Goal: Task Accomplishment & Management: Complete application form

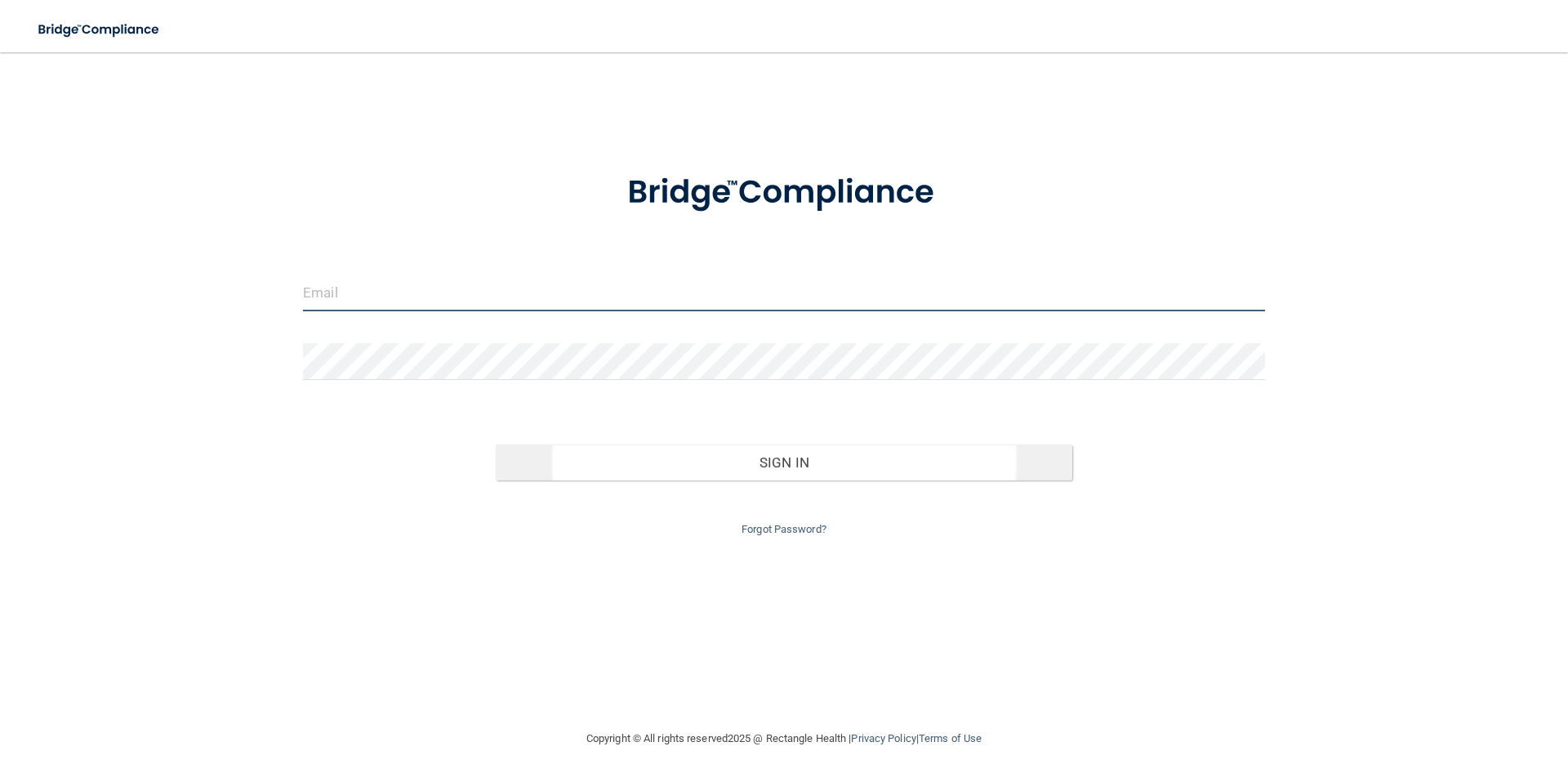
type input "[EMAIL_ADDRESS][DOMAIN_NAME]"
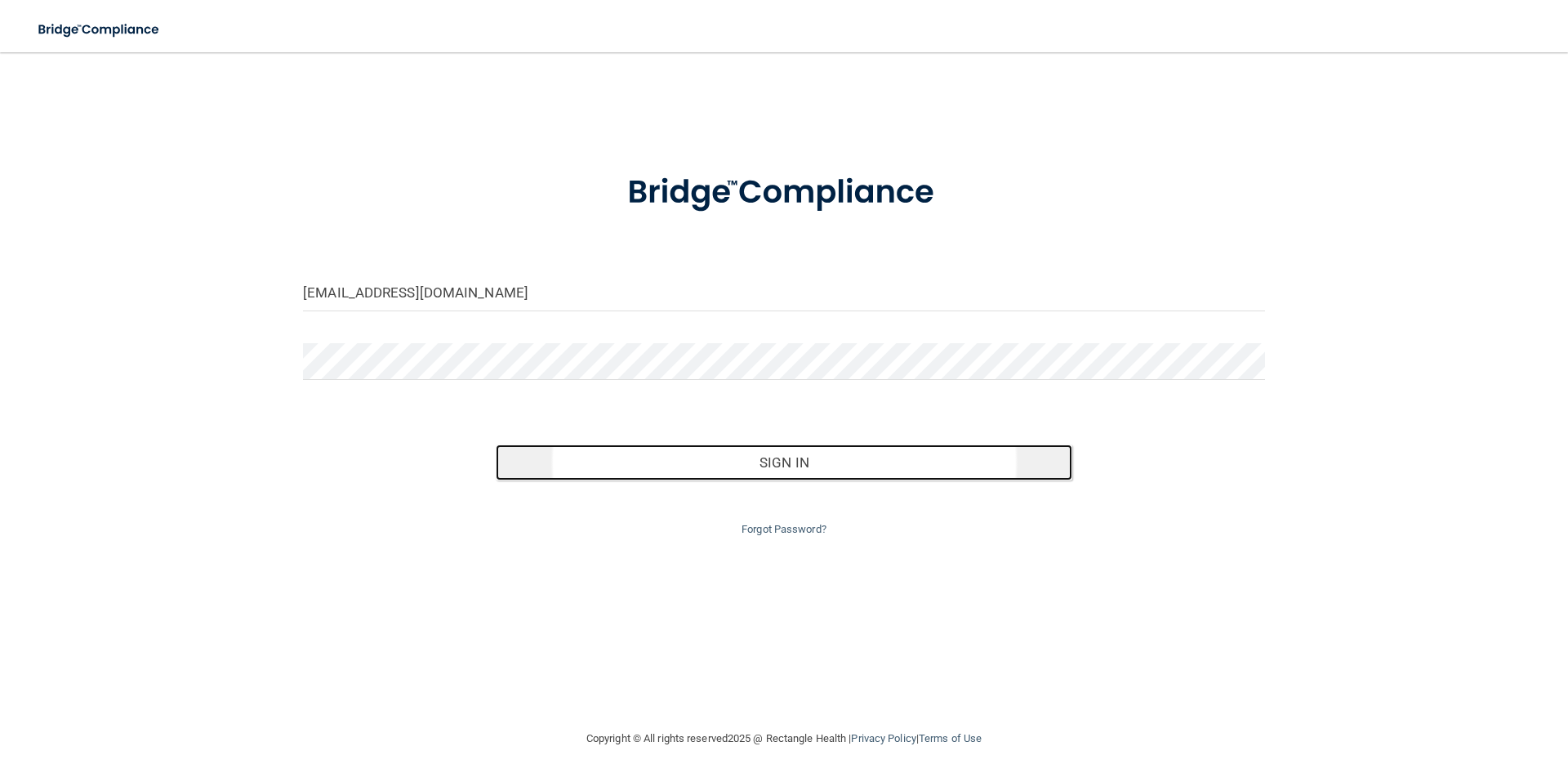
click at [747, 461] on button "Sign In" at bounding box center [784, 463] width 578 height 36
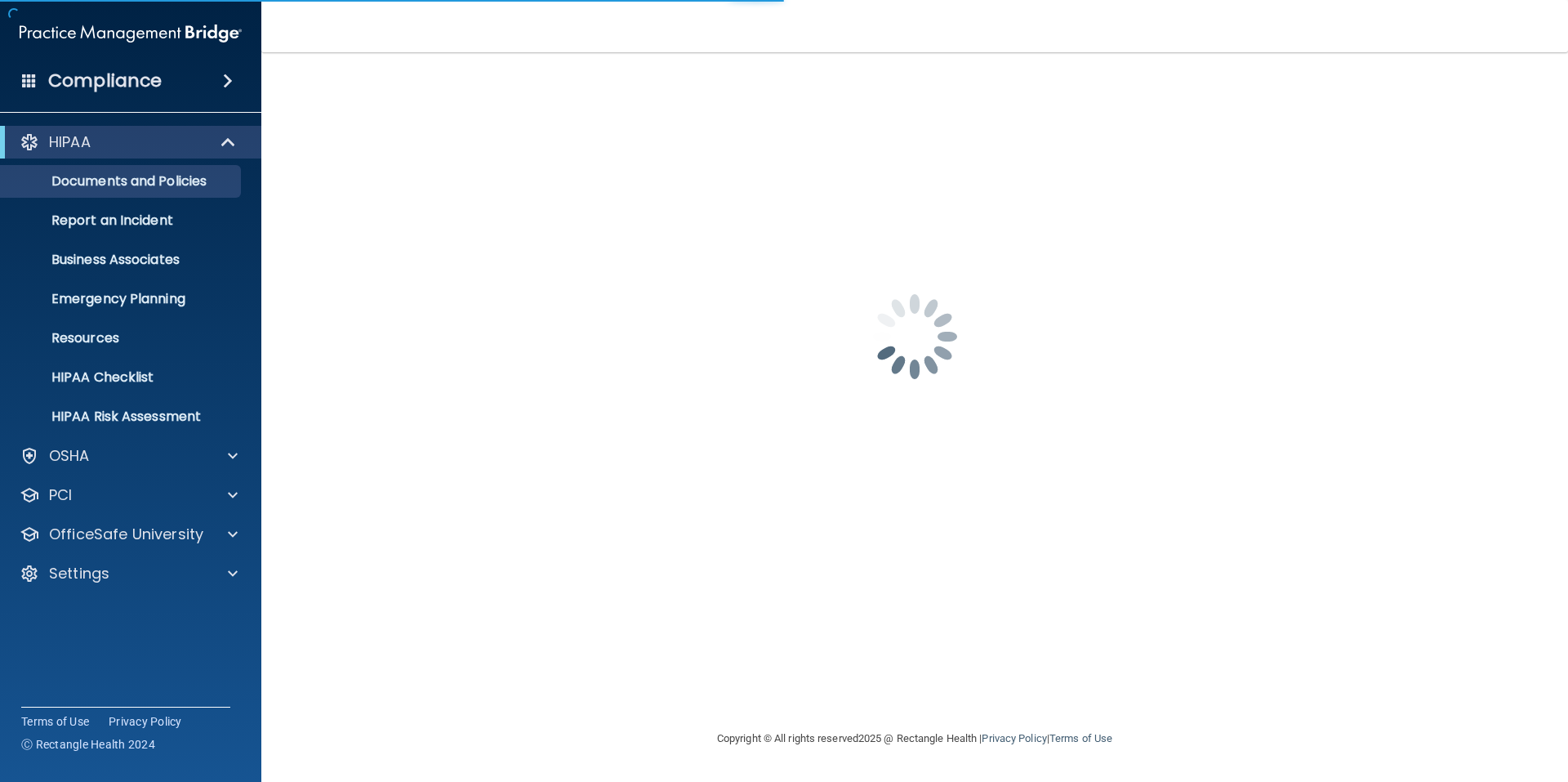
drag, startPoint x: 143, startPoint y: 711, endPoint x: 151, endPoint y: 782, distance: 71.4
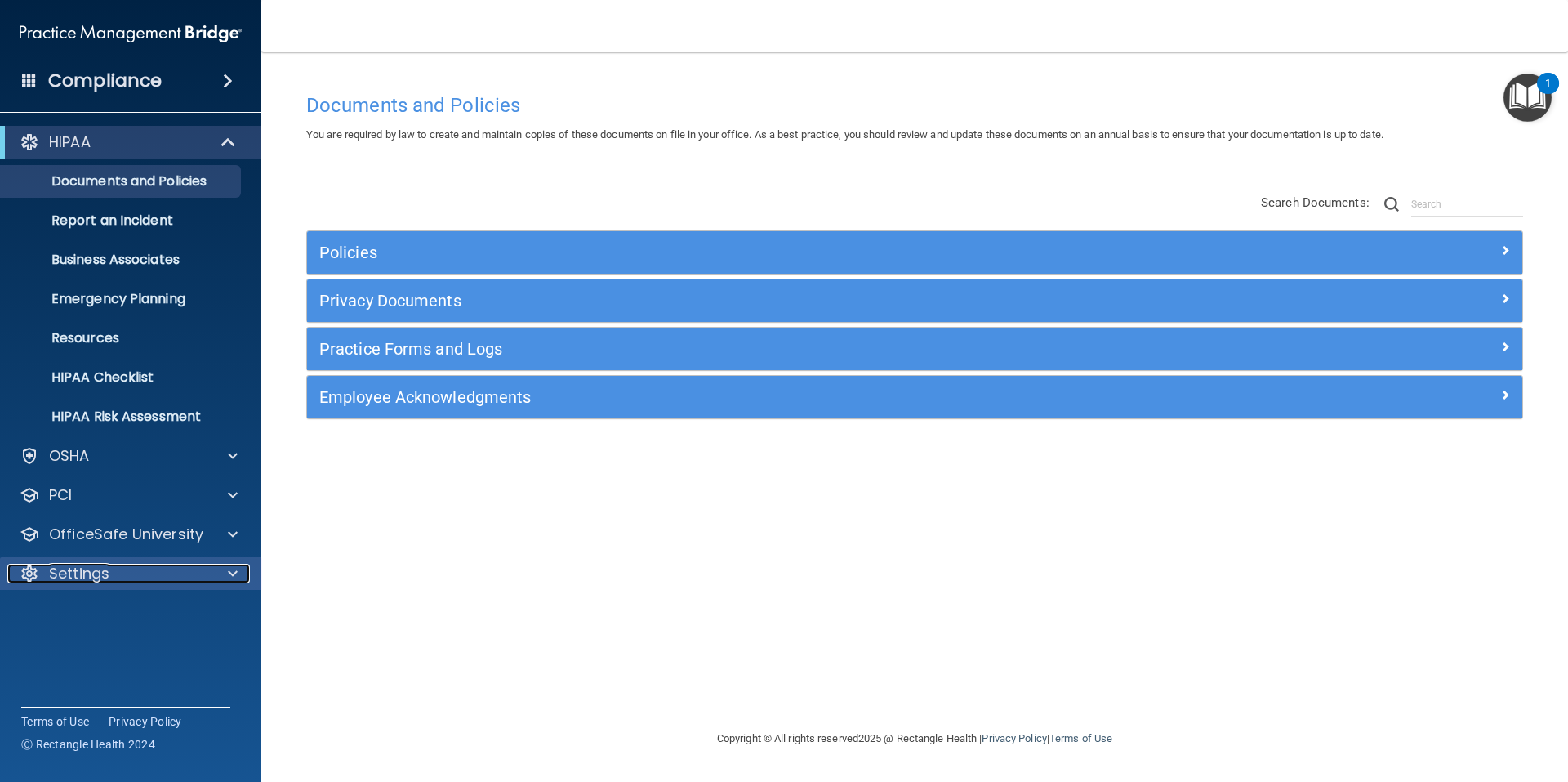
click at [236, 577] on span at bounding box center [232, 573] width 10 height 20
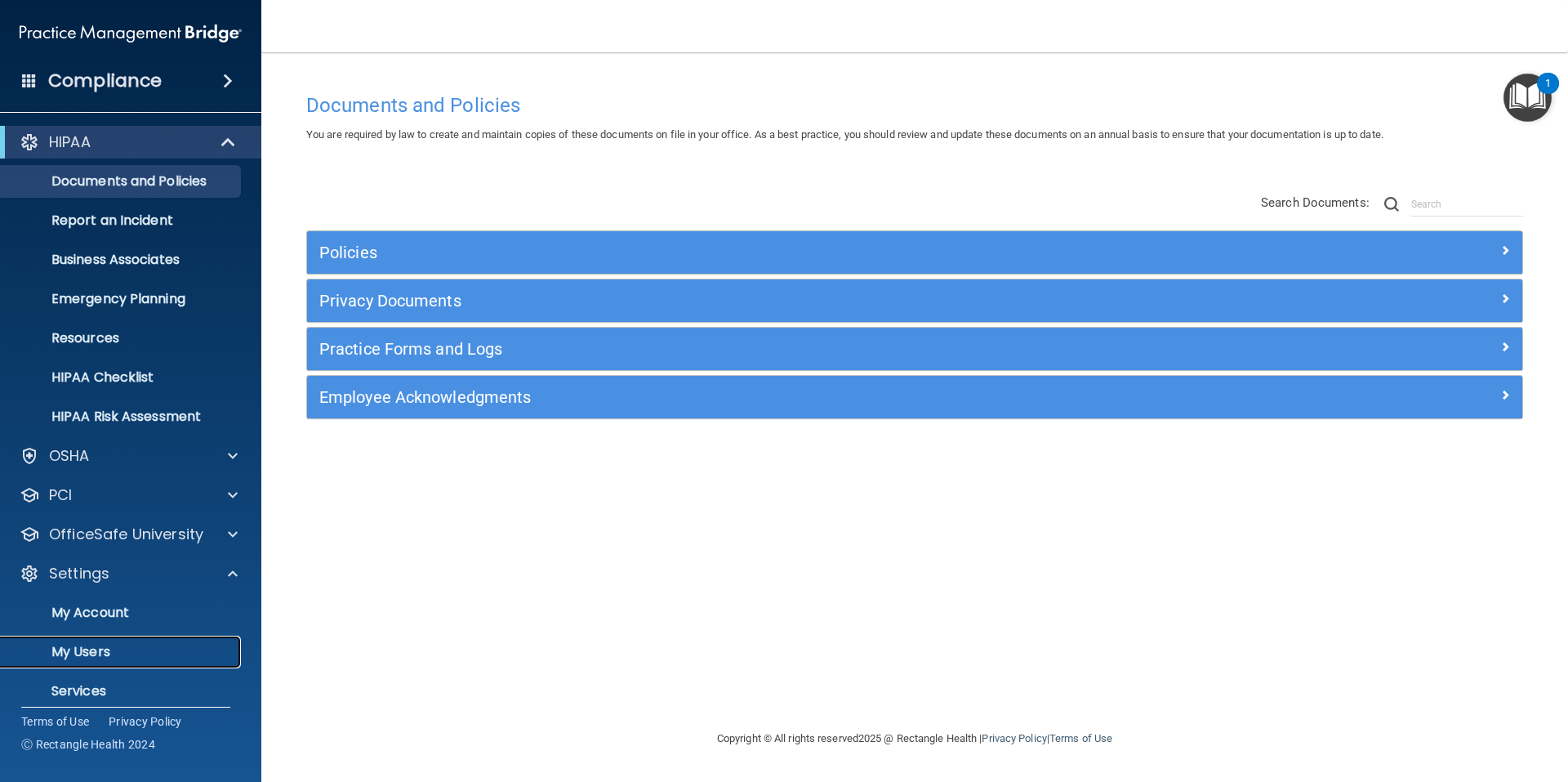
click at [102, 648] on p "My Users" at bounding box center [122, 652] width 223 height 16
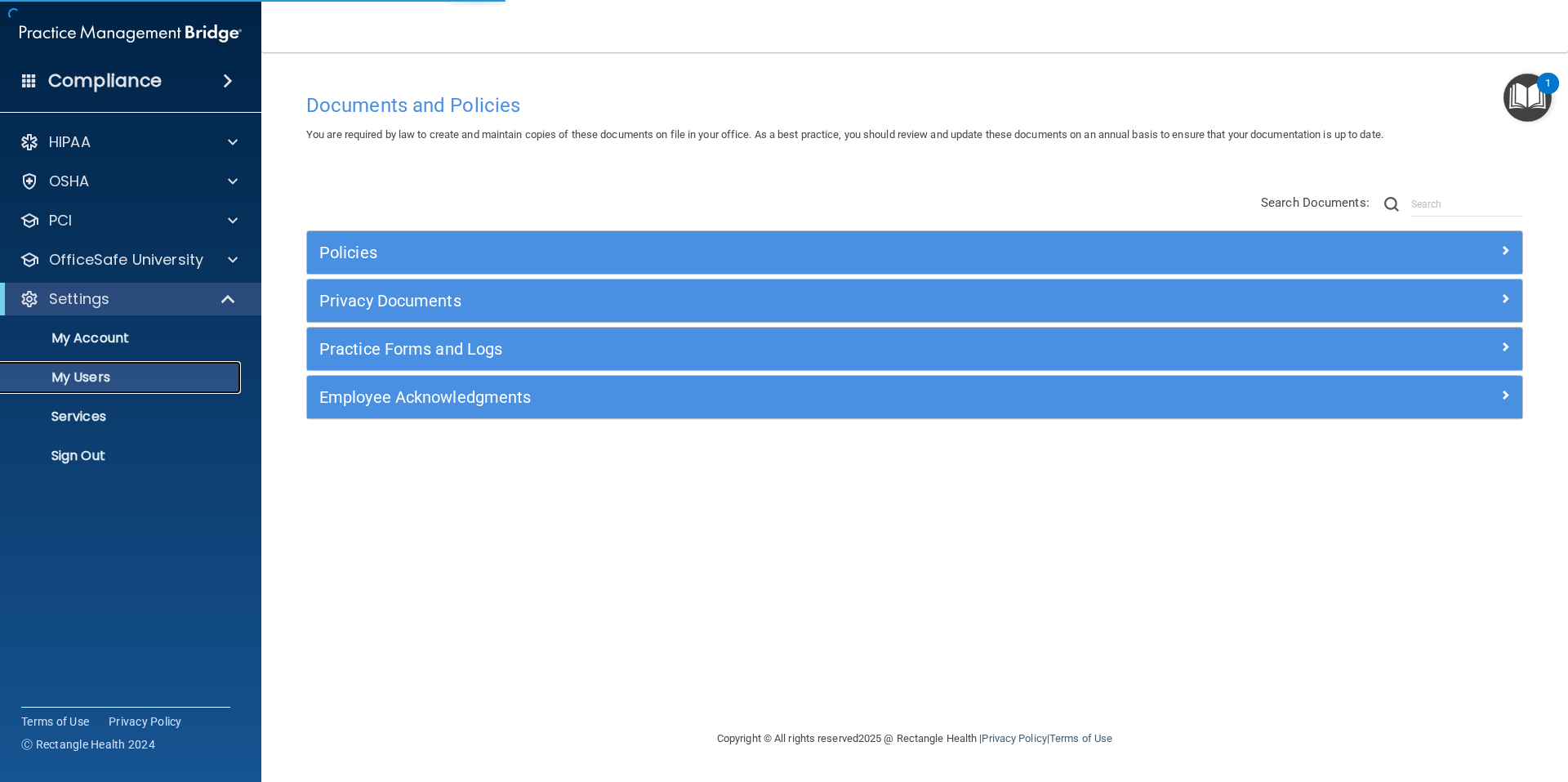
select select "20"
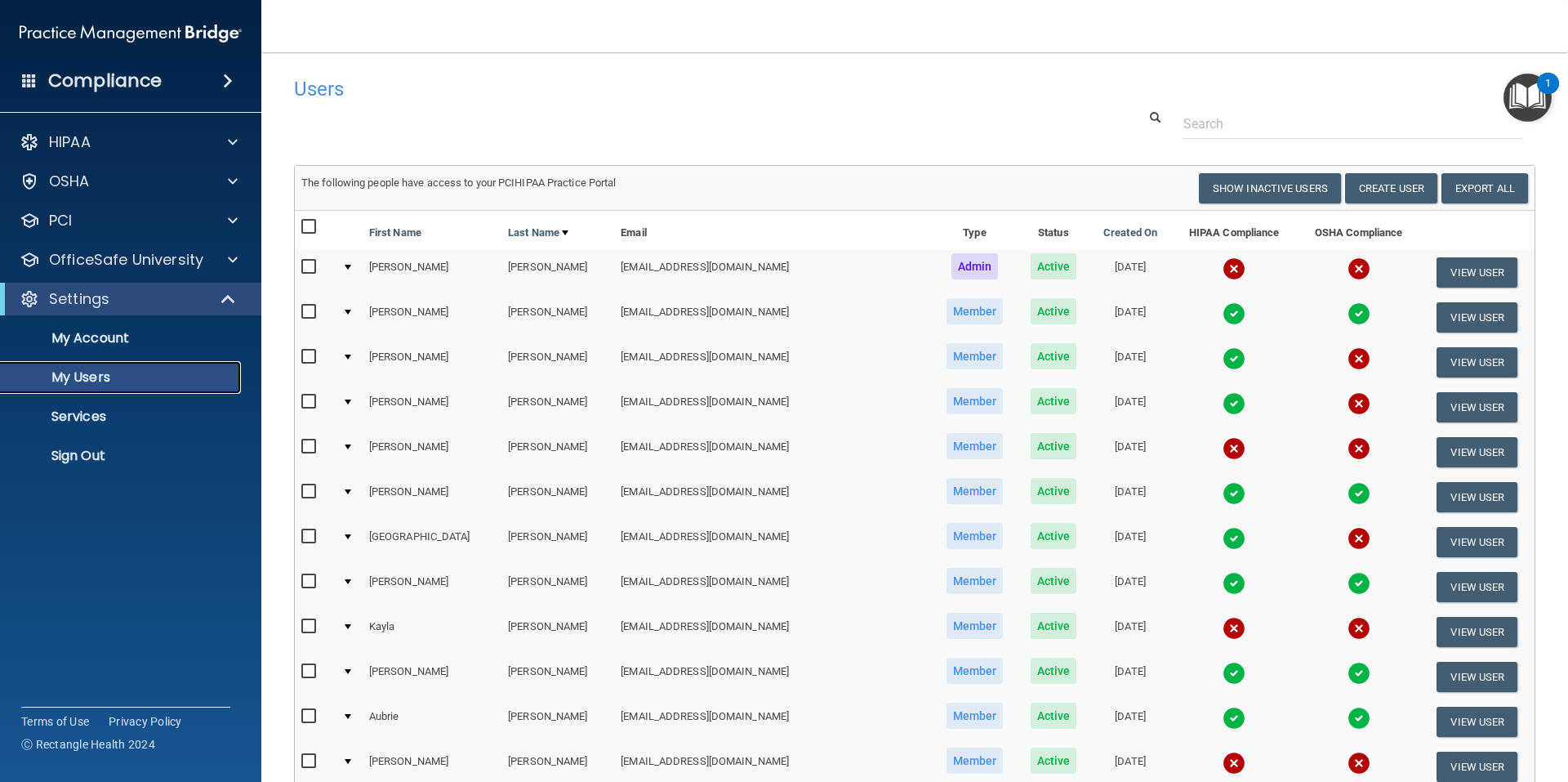
scroll to position [82, 0]
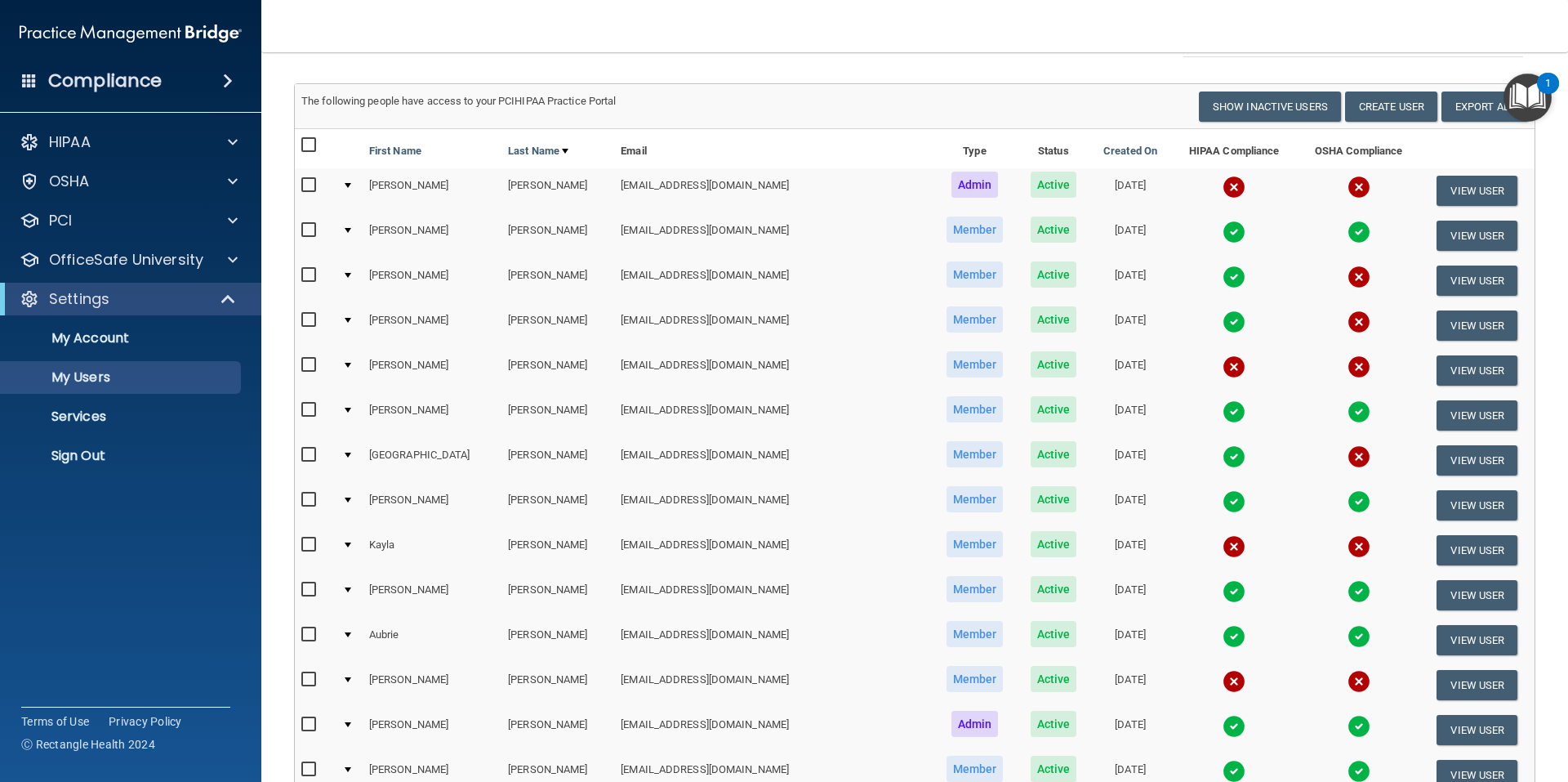
click at [312, 544] on input "checkbox" at bounding box center [310, 544] width 19 height 13
checkbox input "true"
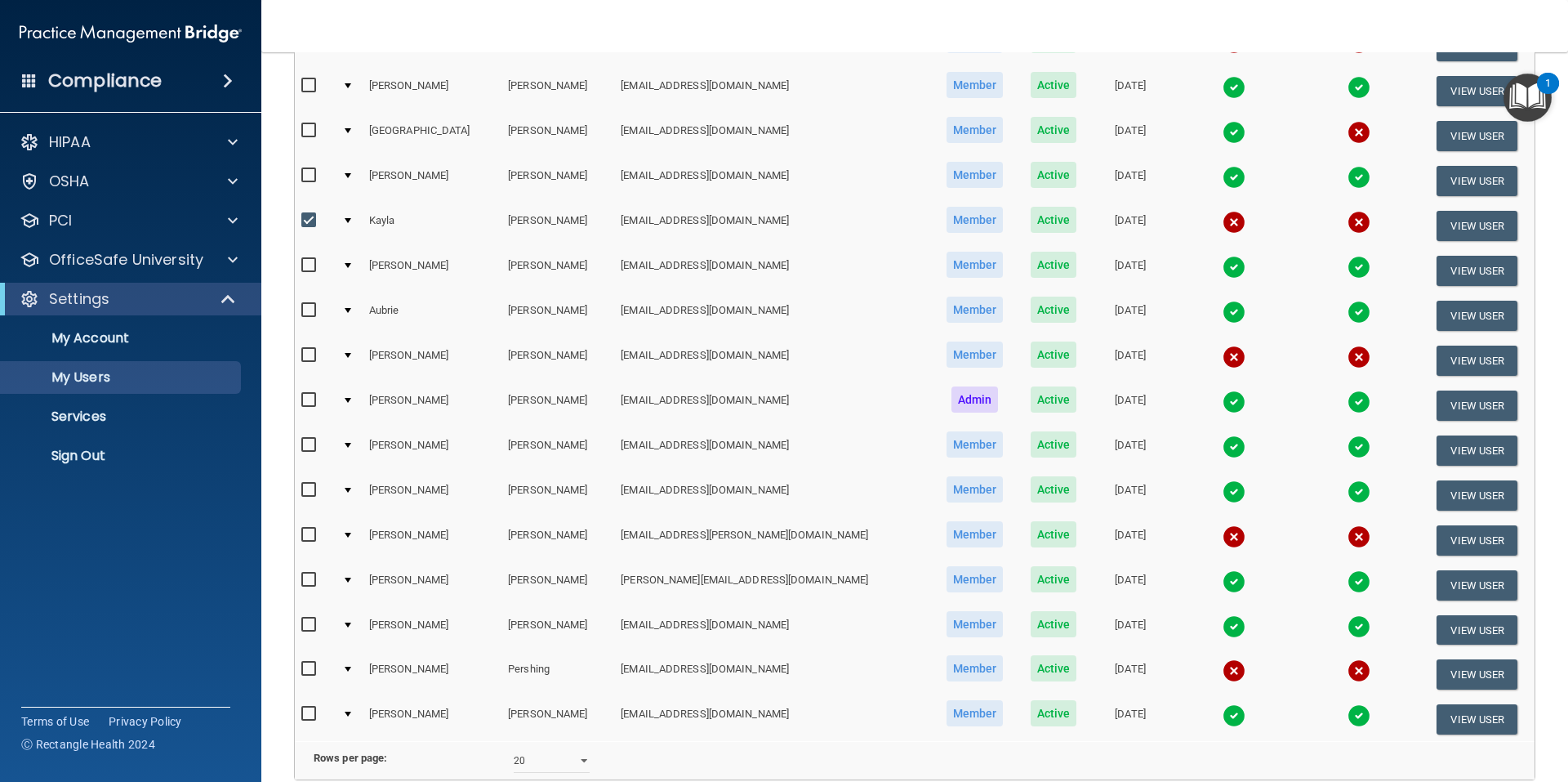
scroll to position [326, 0]
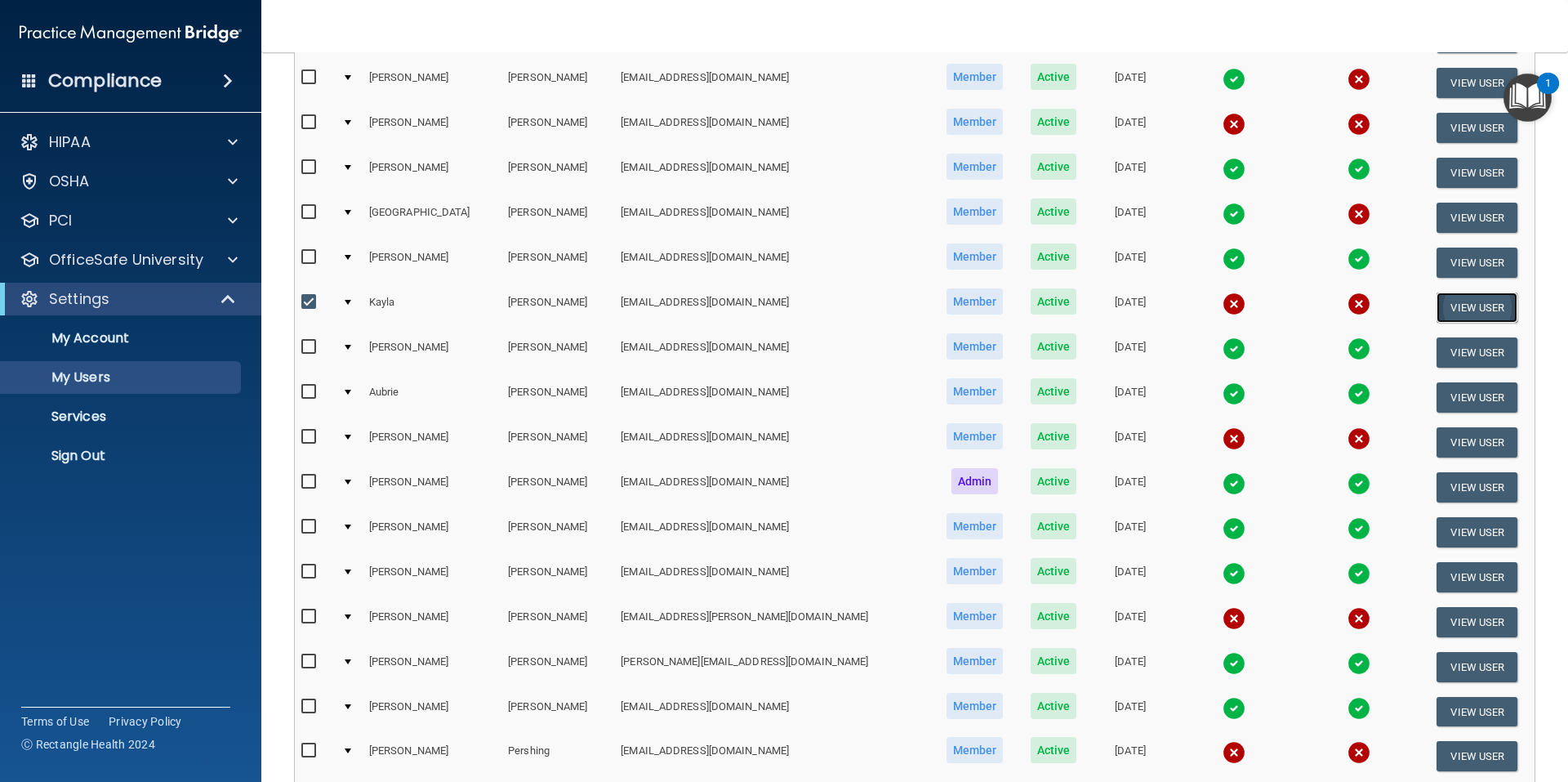
click at [1463, 308] on button "View User" at bounding box center [1476, 308] width 81 height 31
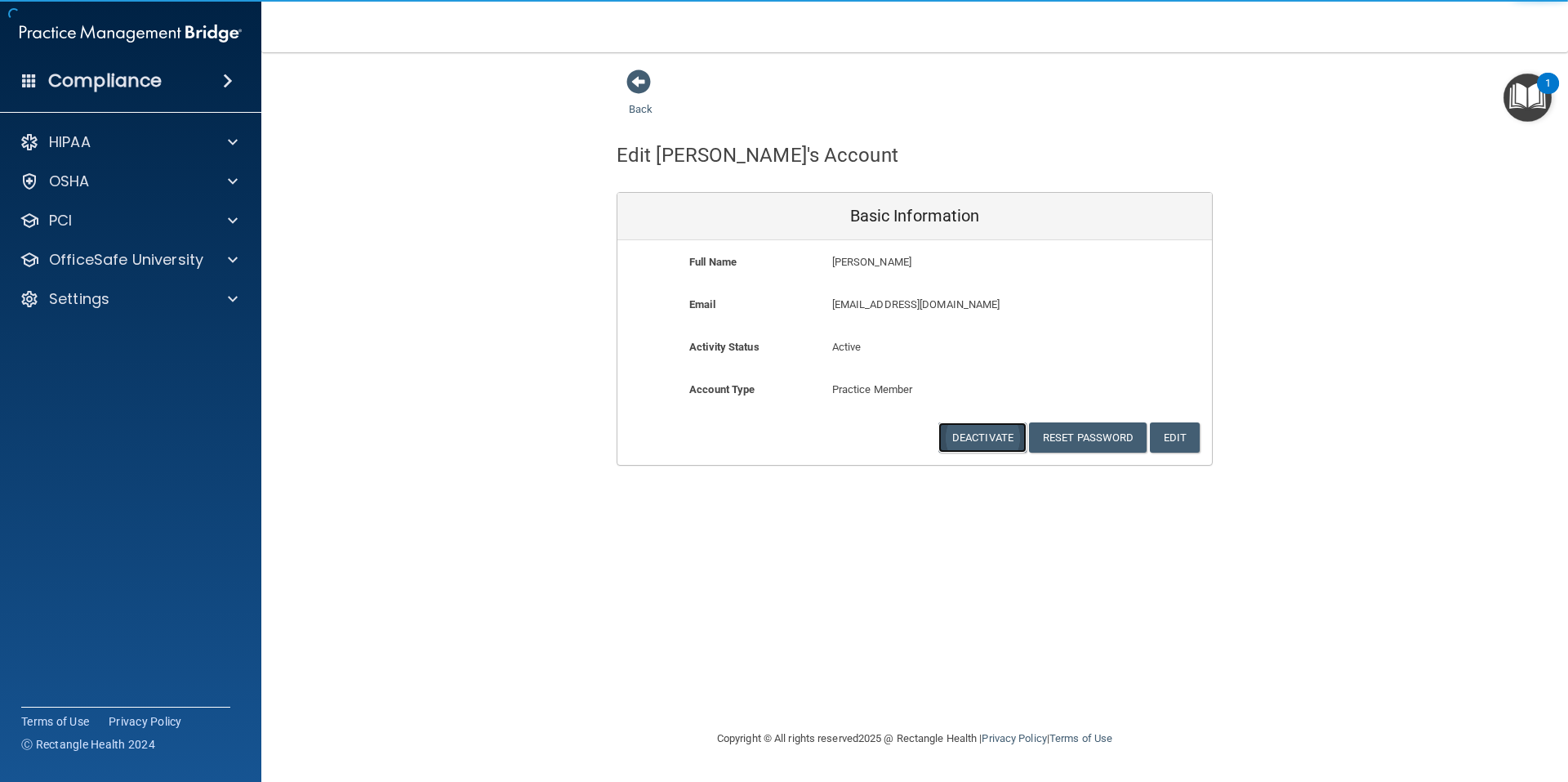
click at [968, 437] on button "Deactivate" at bounding box center [982, 437] width 88 height 31
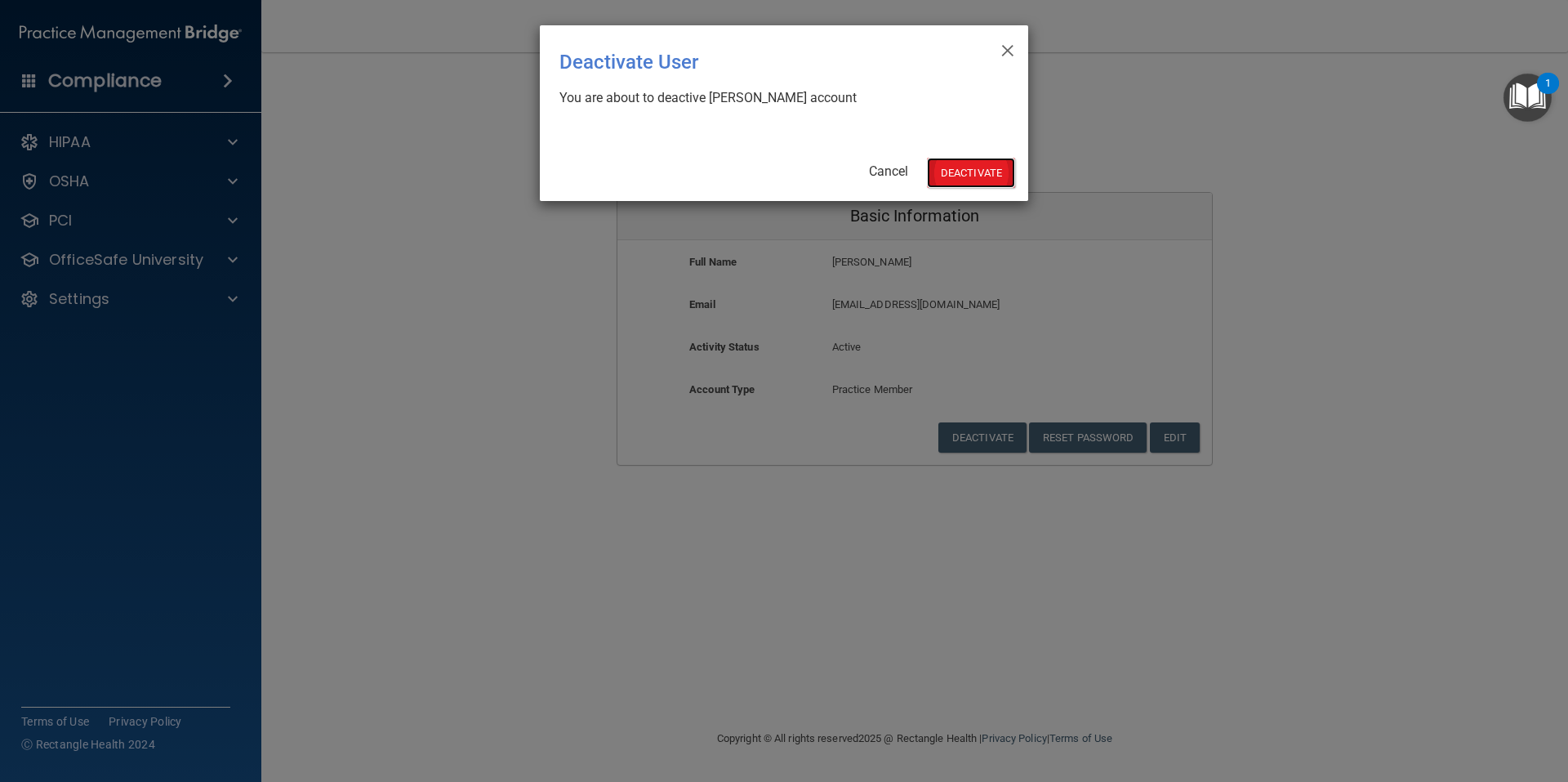
click at [954, 173] on button "Deactivate" at bounding box center [971, 173] width 88 height 31
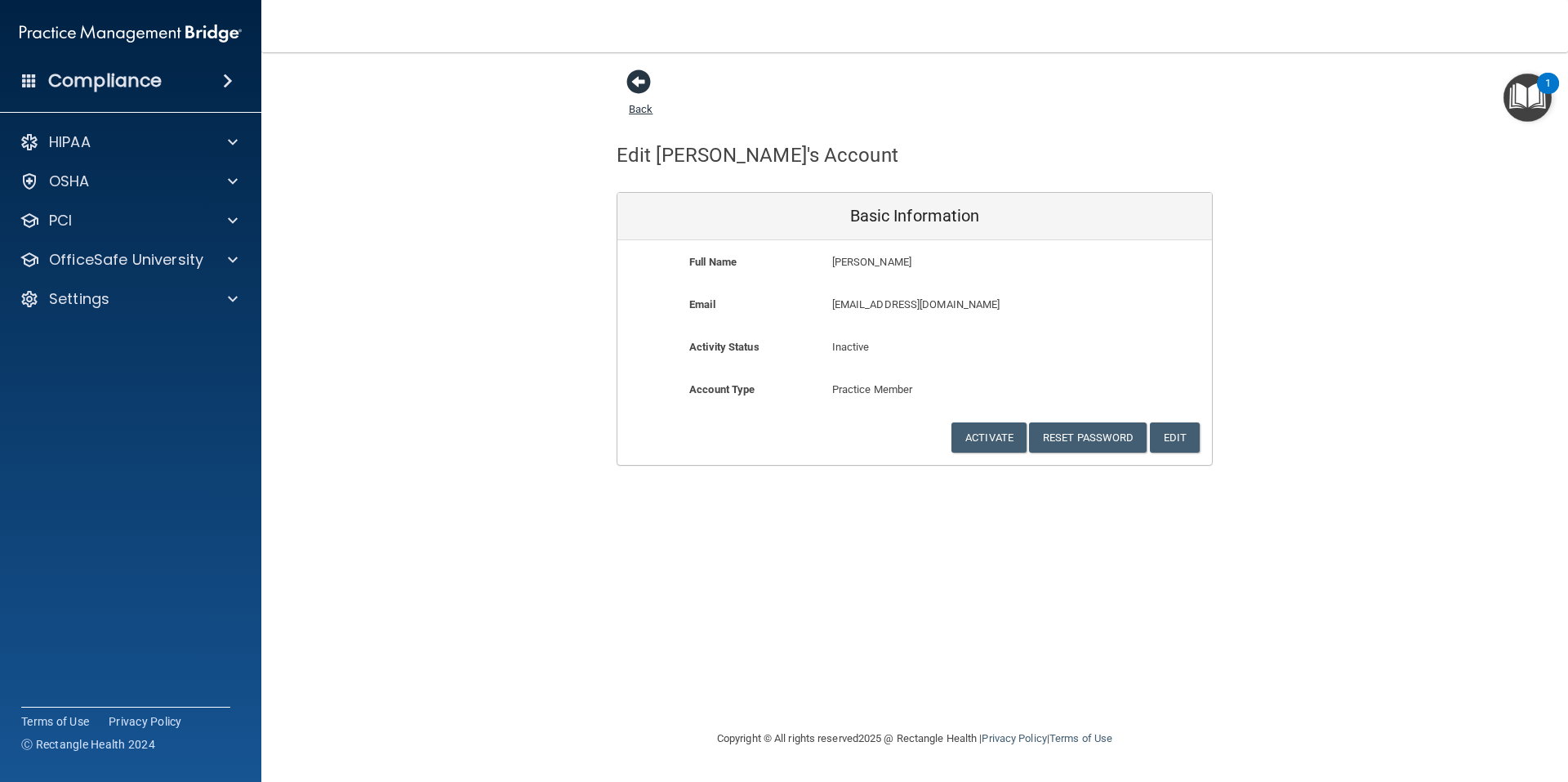
click at [641, 84] on span at bounding box center [638, 81] width 24 height 24
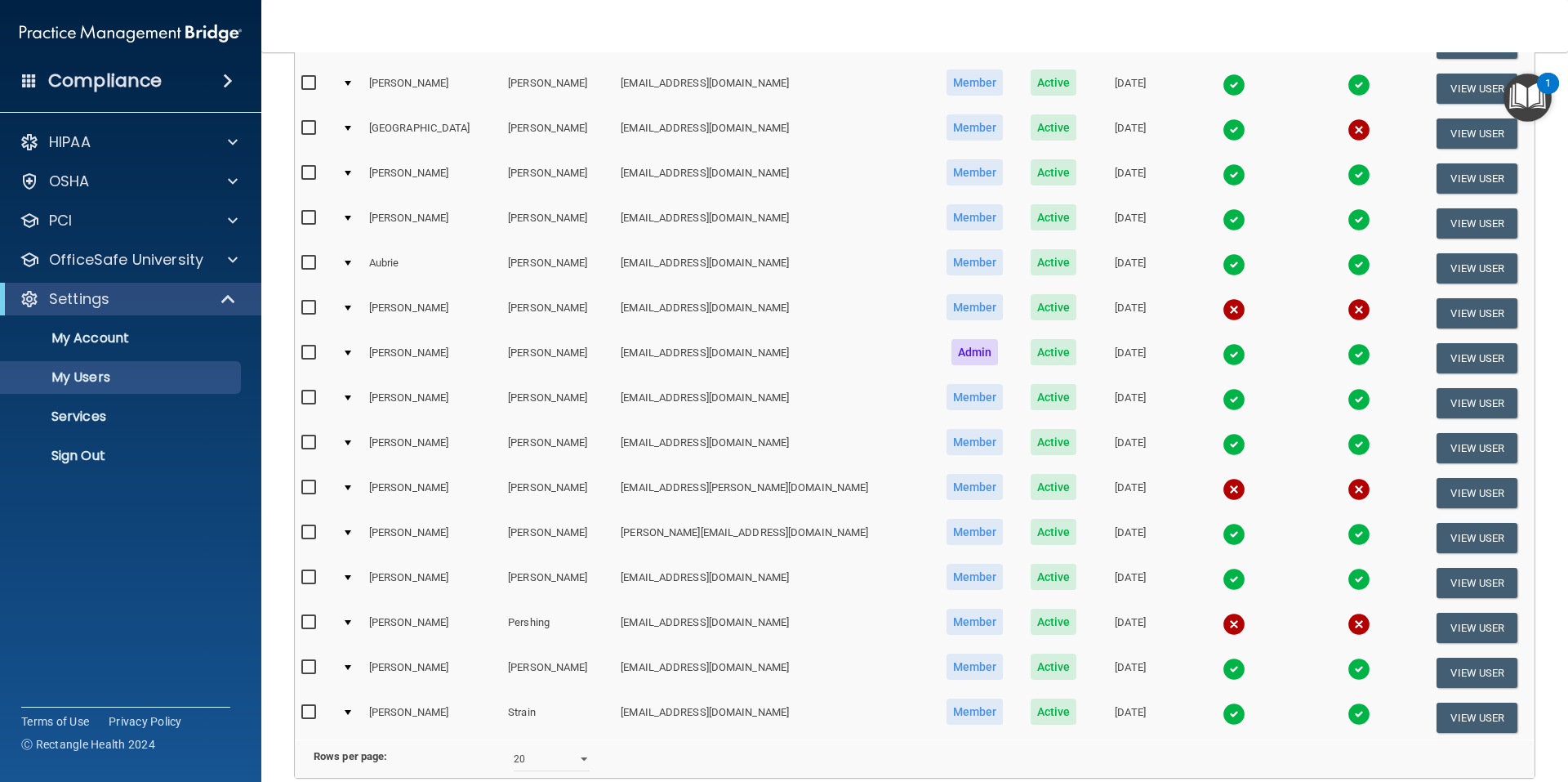
scroll to position [570, 0]
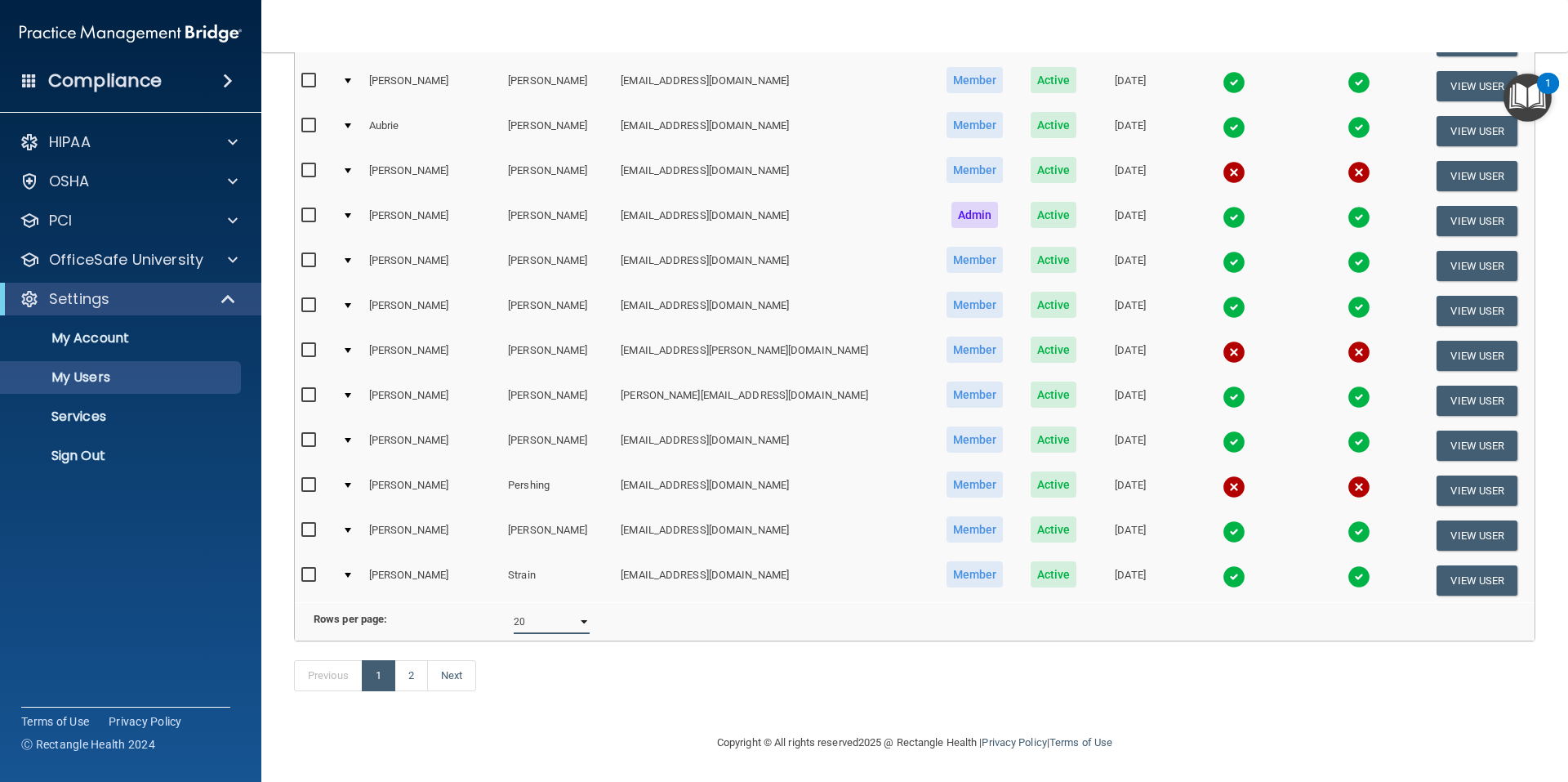
click at [578, 612] on select "10 20 30 40 all" at bounding box center [551, 621] width 76 height 24
select select "22"
click at [514, 609] on select "10 20 30 40 all" at bounding box center [551, 621] width 76 height 24
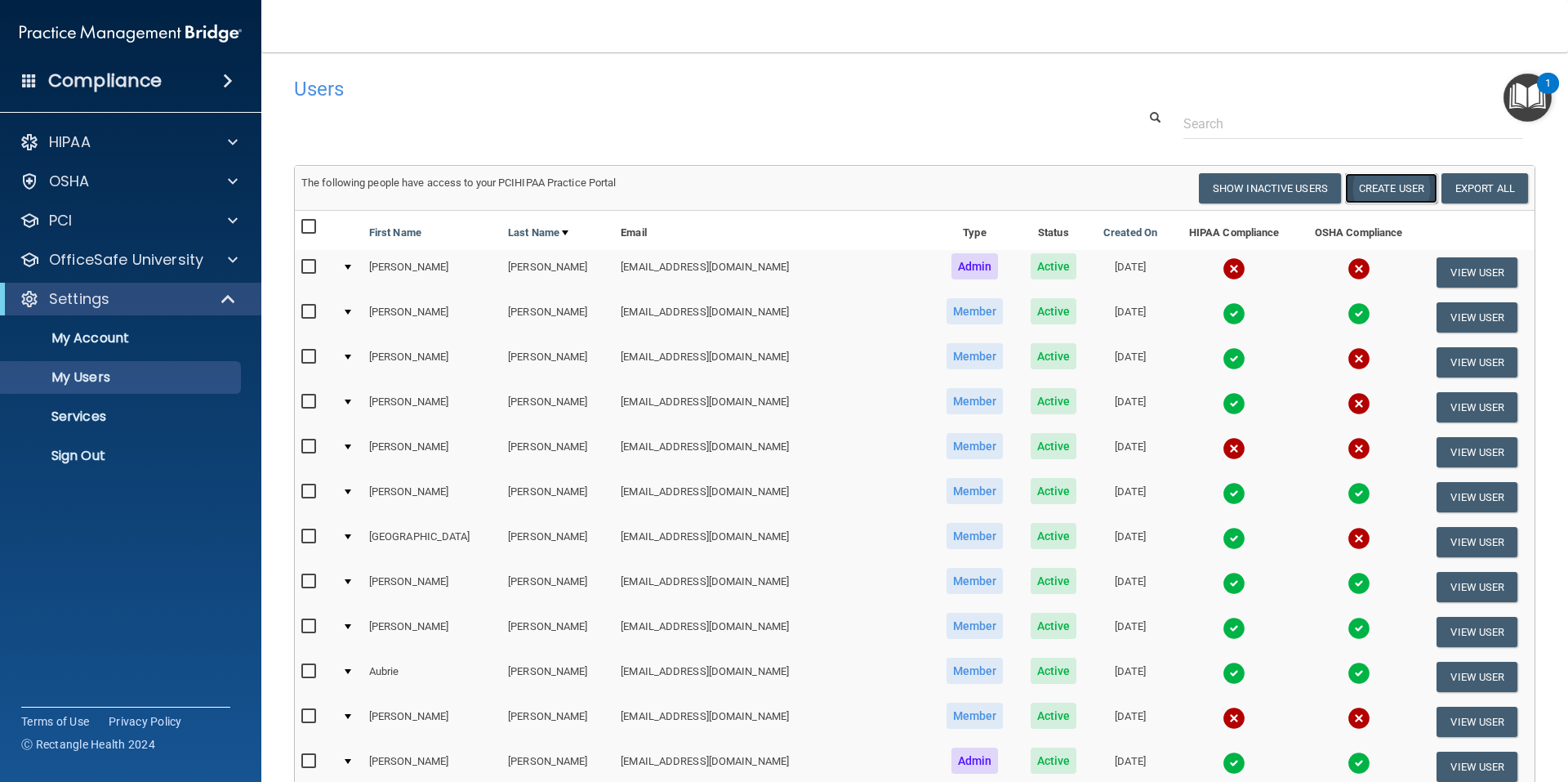
click at [1370, 184] on button "Create User" at bounding box center [1391, 188] width 93 height 31
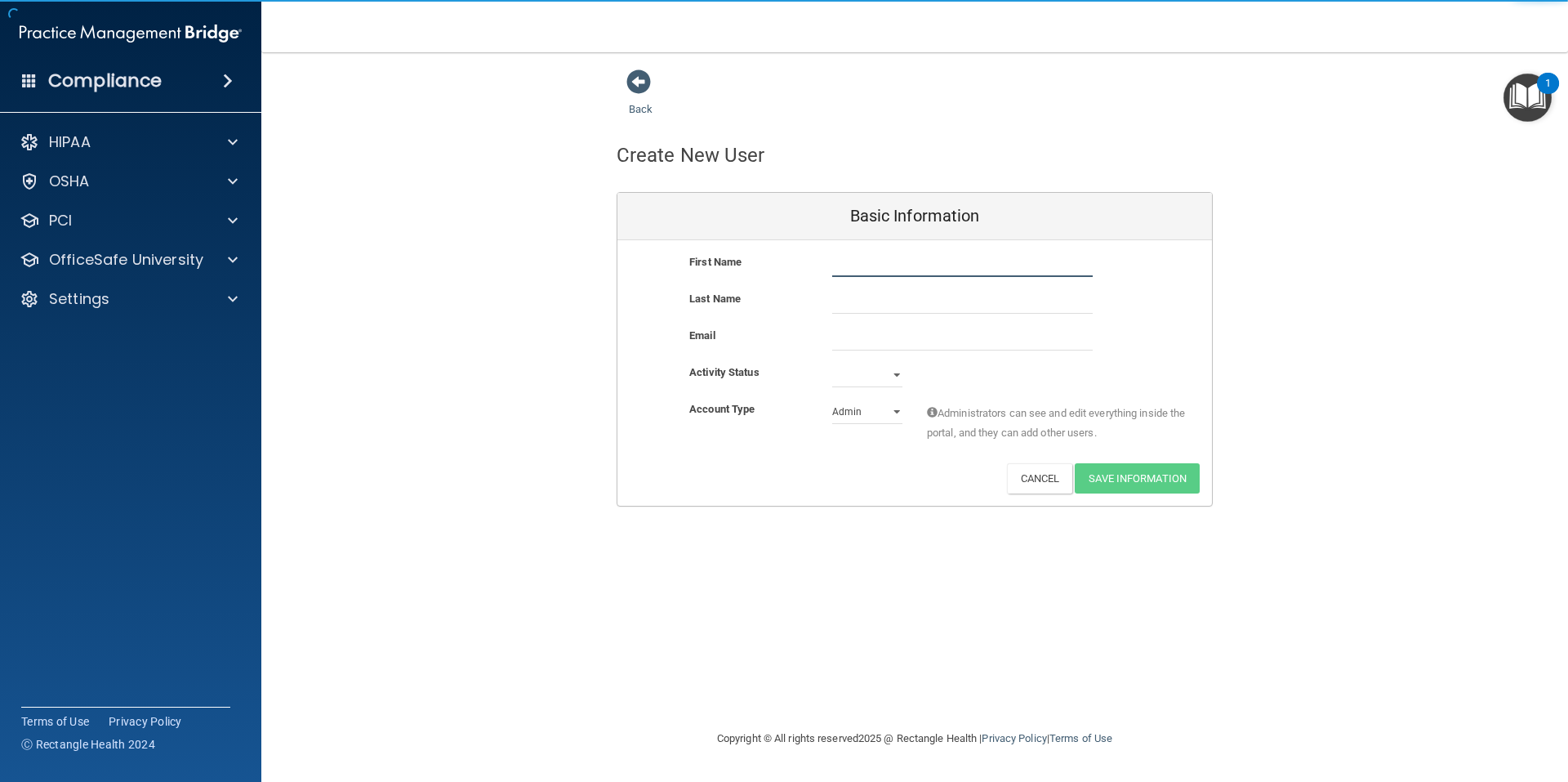
click at [861, 261] on input "text" at bounding box center [963, 264] width 261 height 24
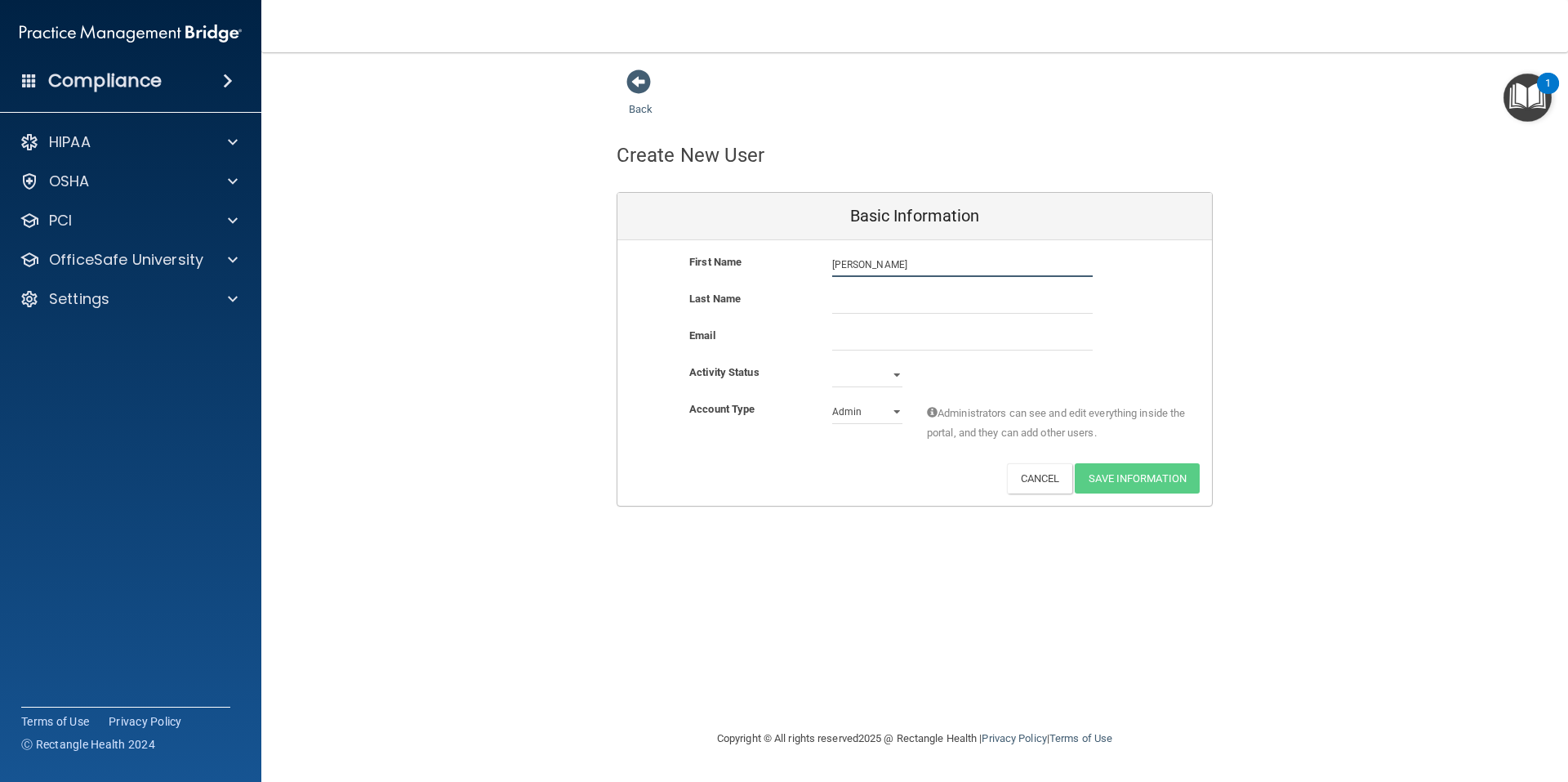
type input "Kristin Weaver"
type input "Weaver"
click at [901, 266] on input "Kristin Weaver" at bounding box center [963, 264] width 261 height 24
type input "Kristin"
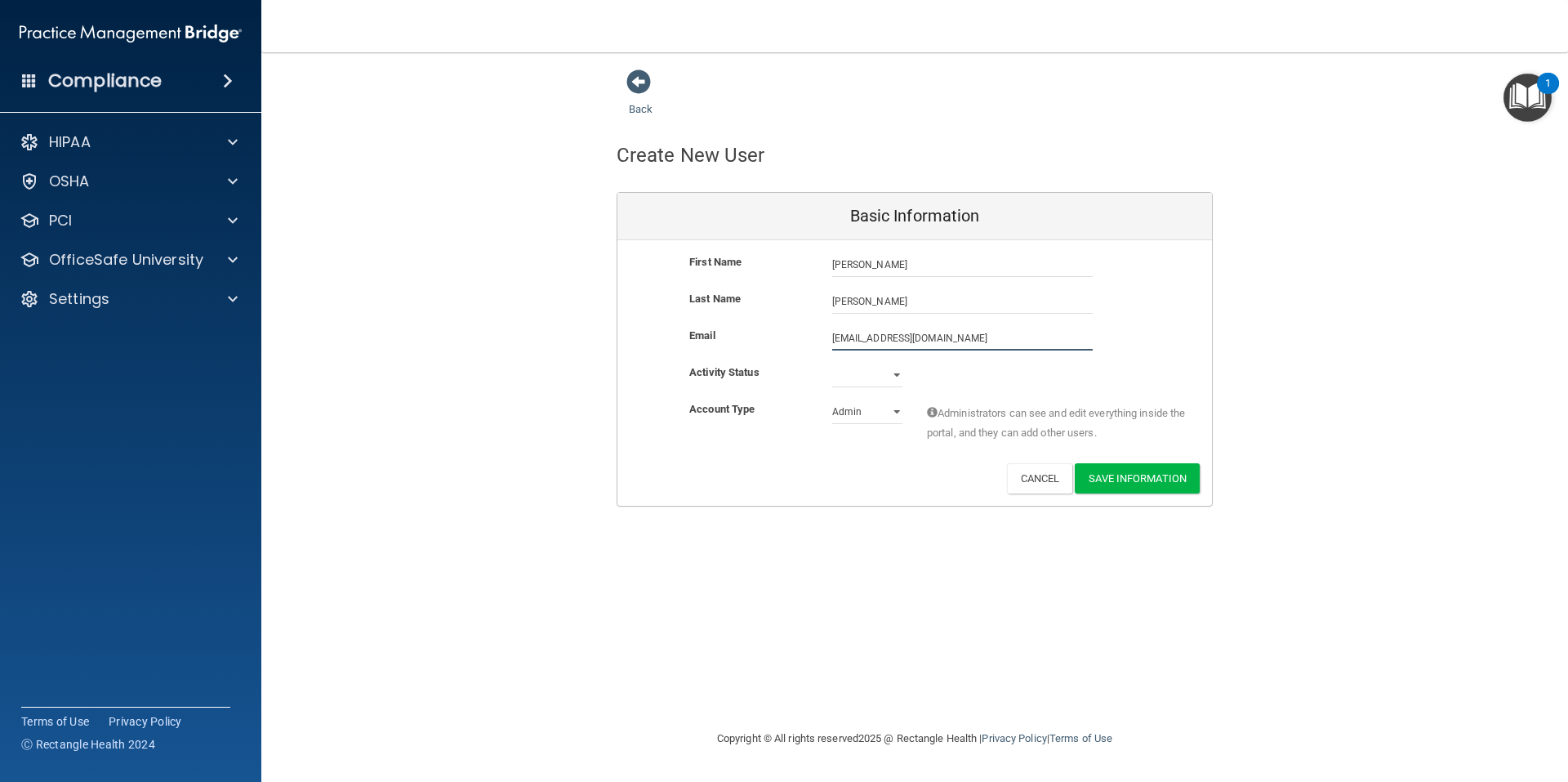
type input "kweaver@ergomed.net"
click at [894, 373] on select "Active Inactive" at bounding box center [867, 374] width 70 height 24
select select "active"
click at [832, 363] on select "Active Inactive" at bounding box center [867, 374] width 70 height 24
click at [895, 409] on select "Admin Member" at bounding box center [867, 411] width 70 height 24
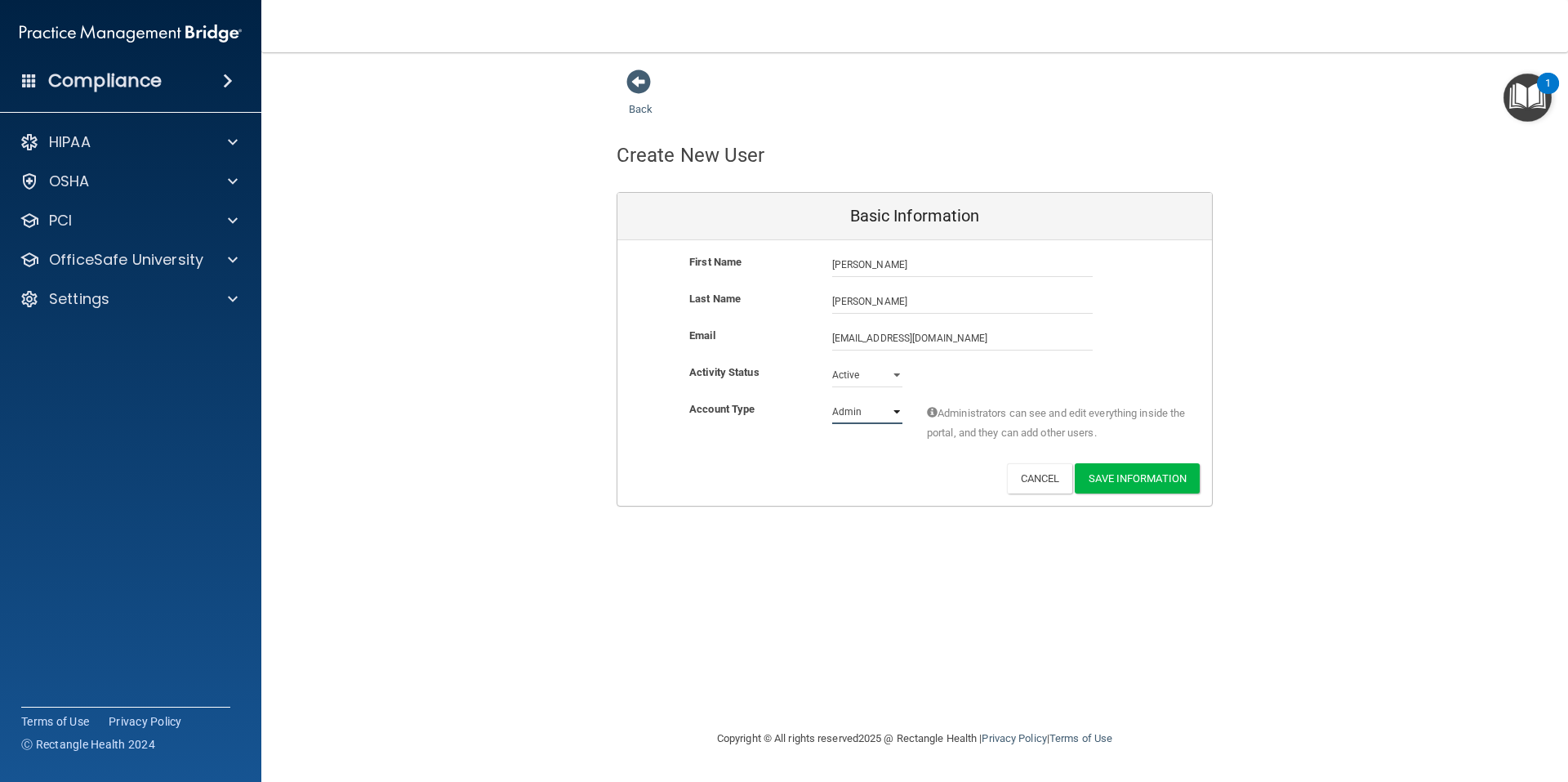
select select "practice_member"
click at [832, 400] on select "Admin Member" at bounding box center [867, 411] width 70 height 24
click at [1132, 479] on button "Save Information" at bounding box center [1136, 479] width 125 height 31
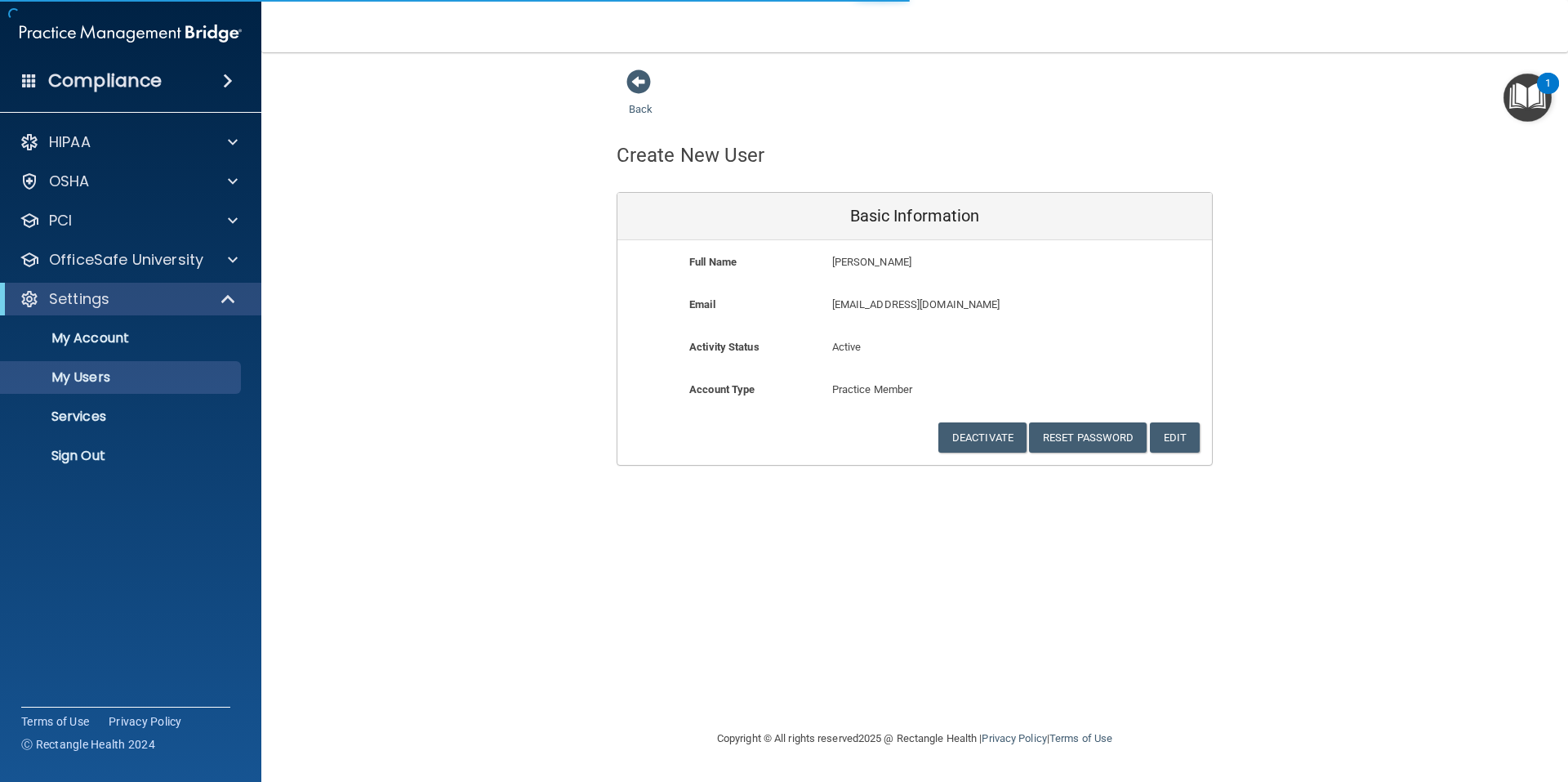
select select "20"
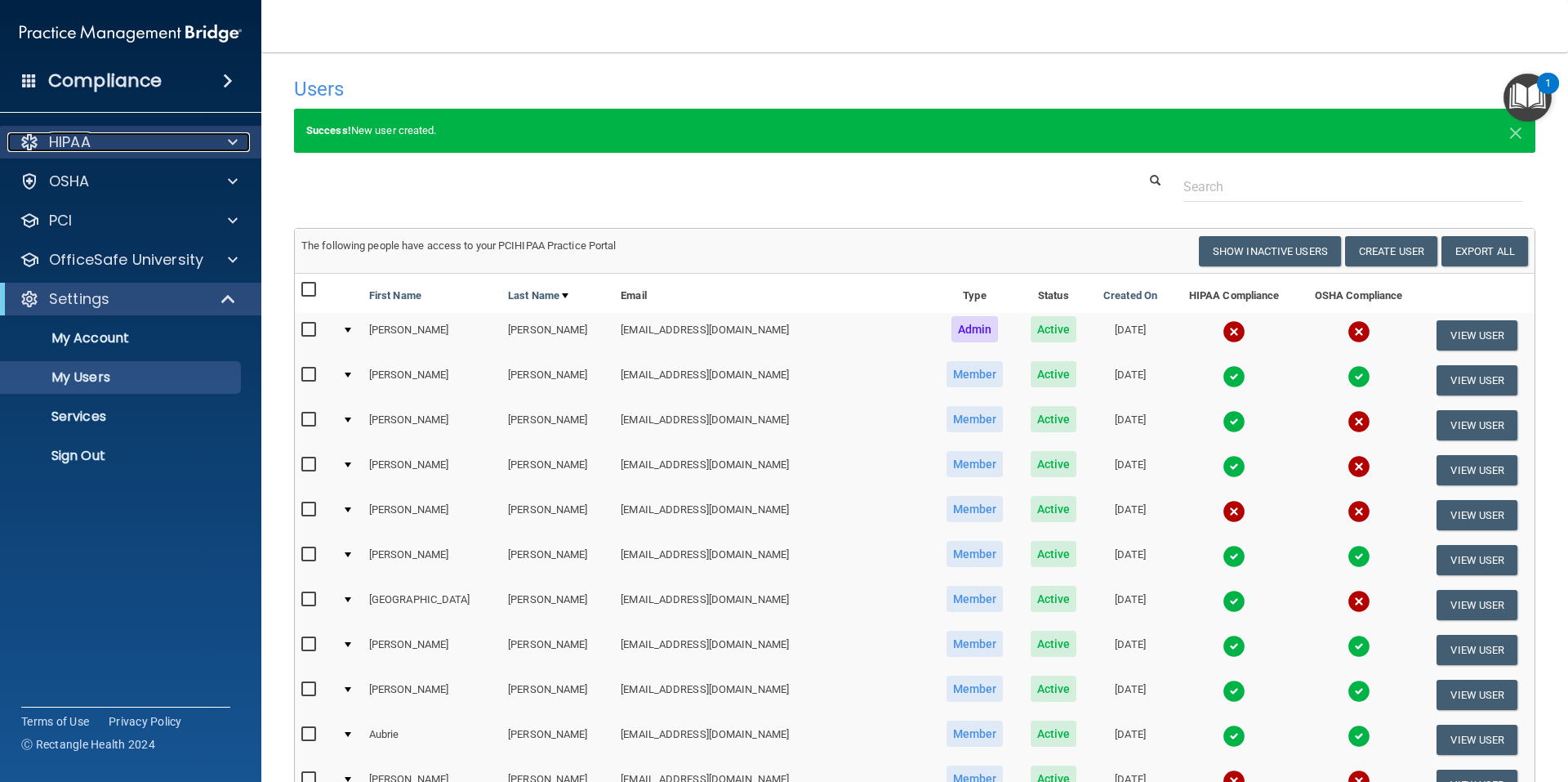
click at [236, 138] on span at bounding box center [232, 142] width 10 height 20
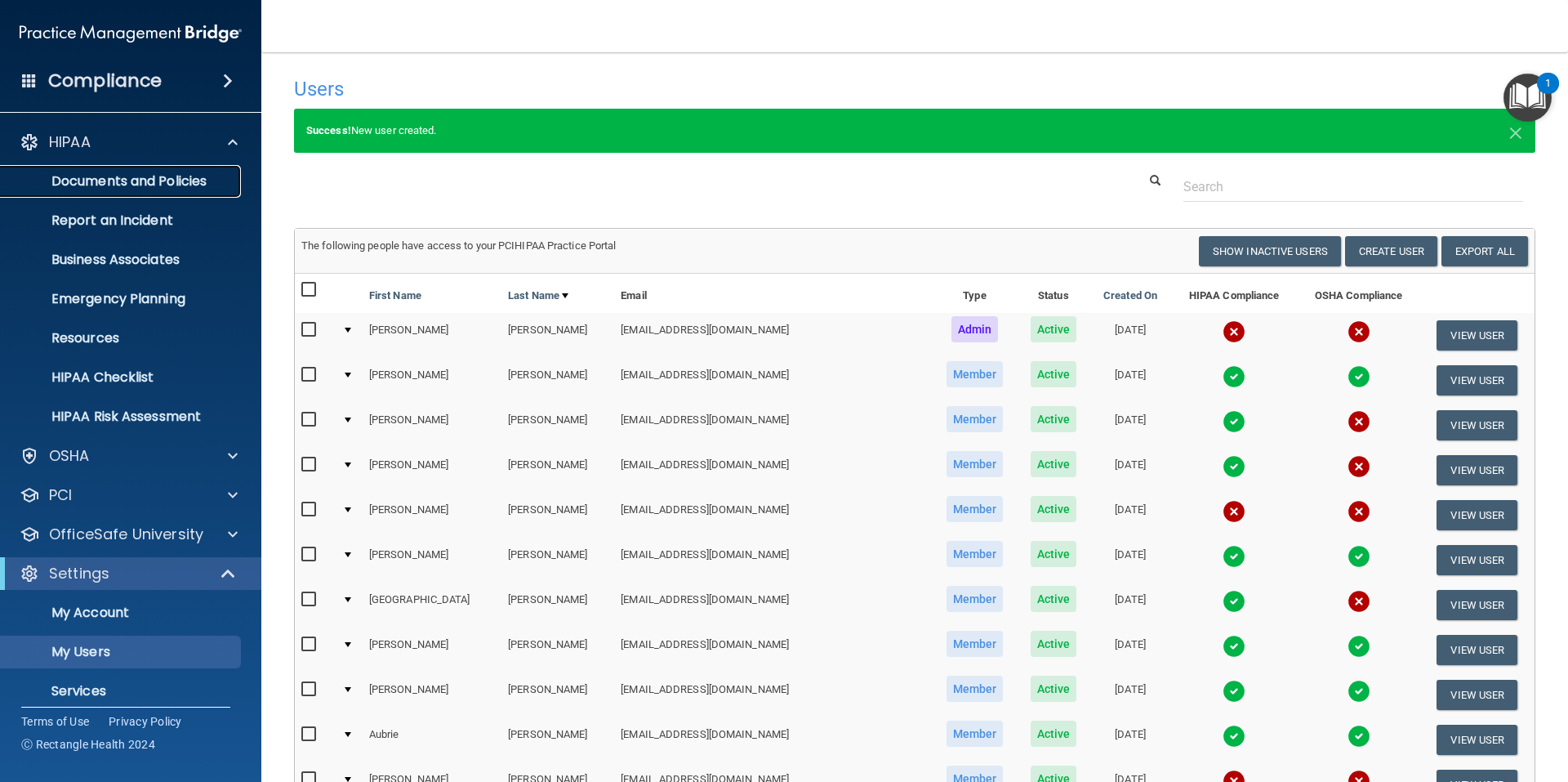
click at [161, 187] on p "Documents and Policies" at bounding box center [122, 181] width 223 height 16
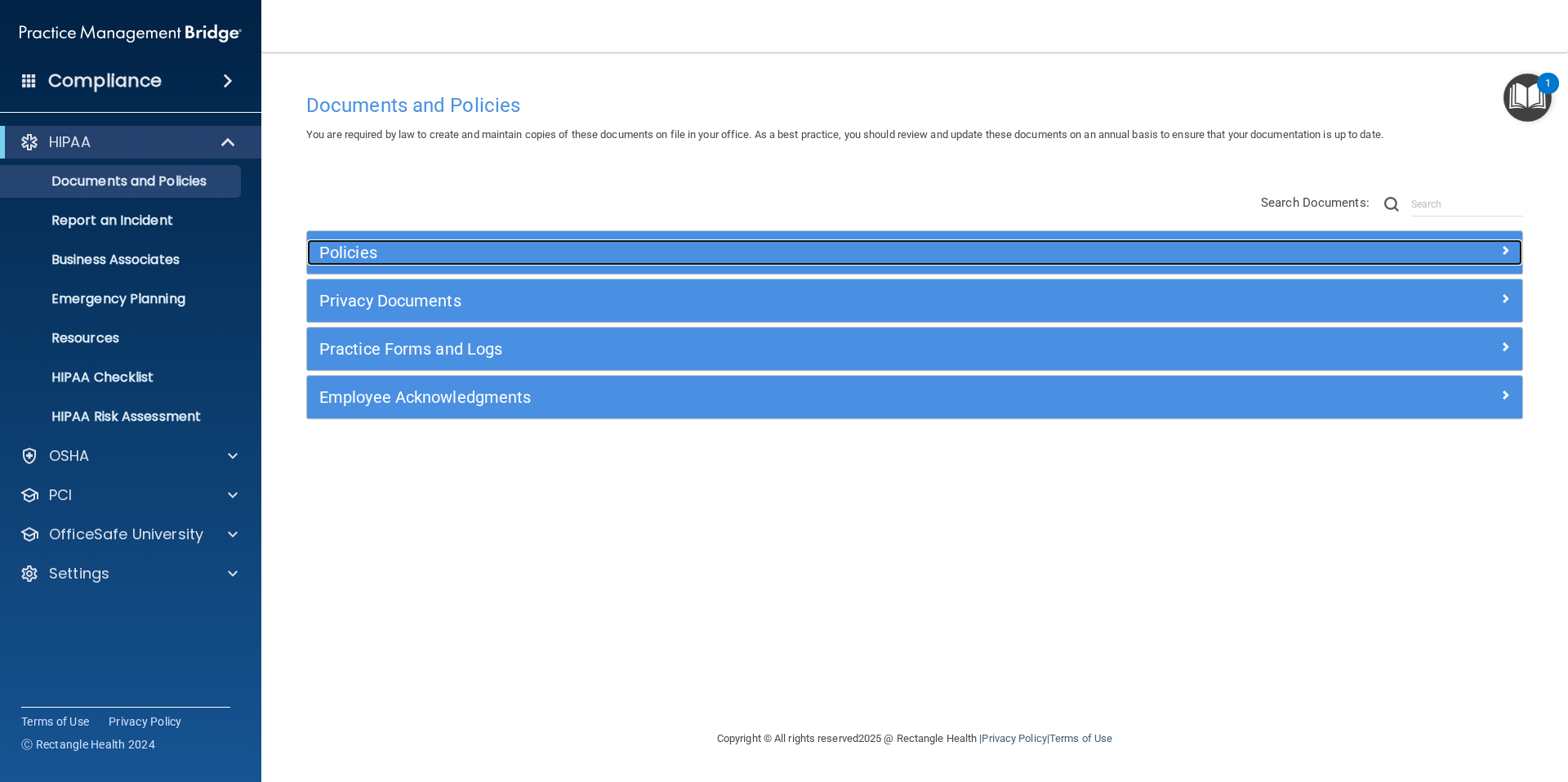
click at [1512, 245] on div at bounding box center [1370, 249] width 304 height 20
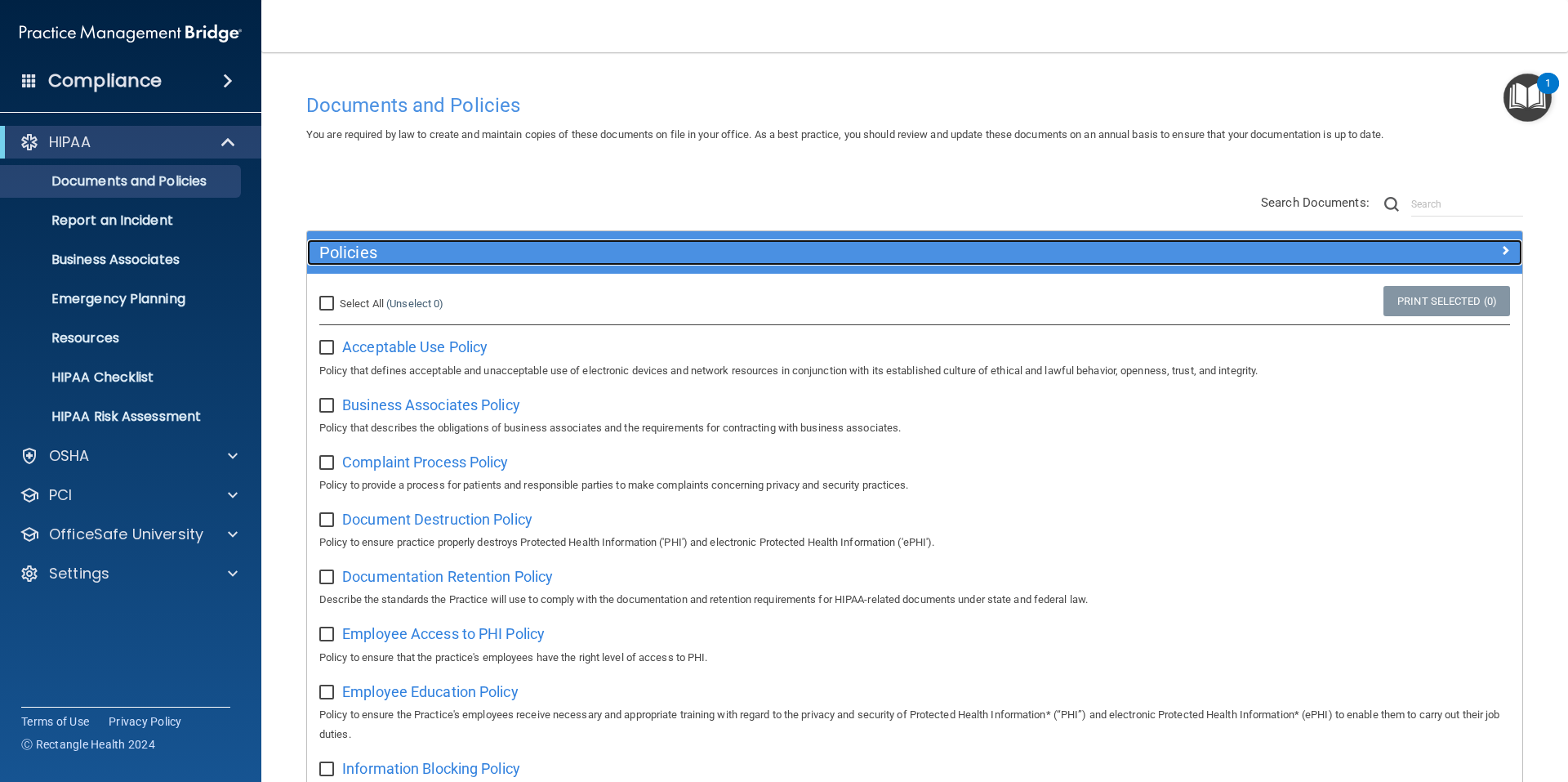
click at [1500, 254] on span at bounding box center [1504, 250] width 10 height 20
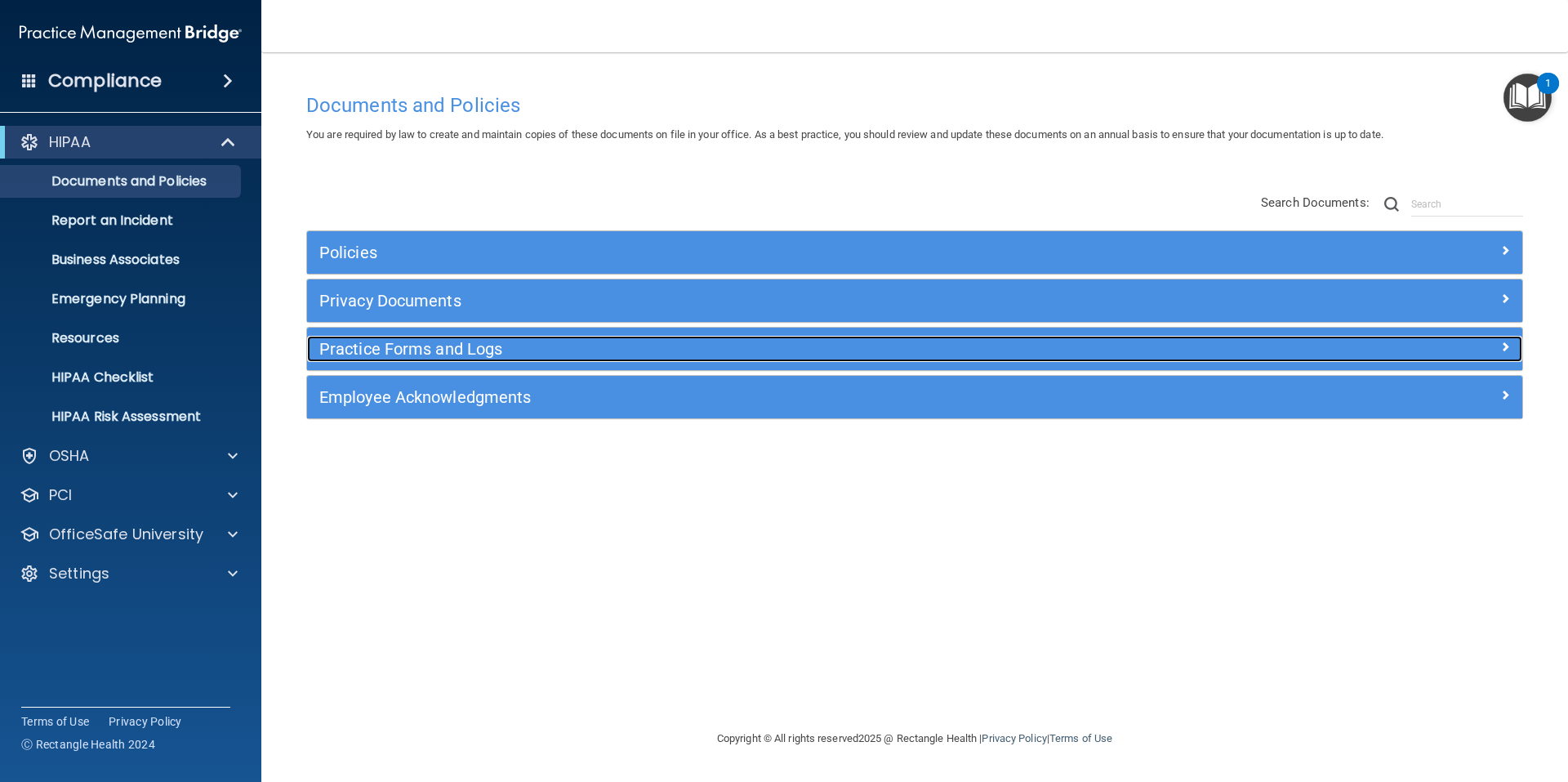
click at [1506, 342] on span at bounding box center [1504, 346] width 10 height 20
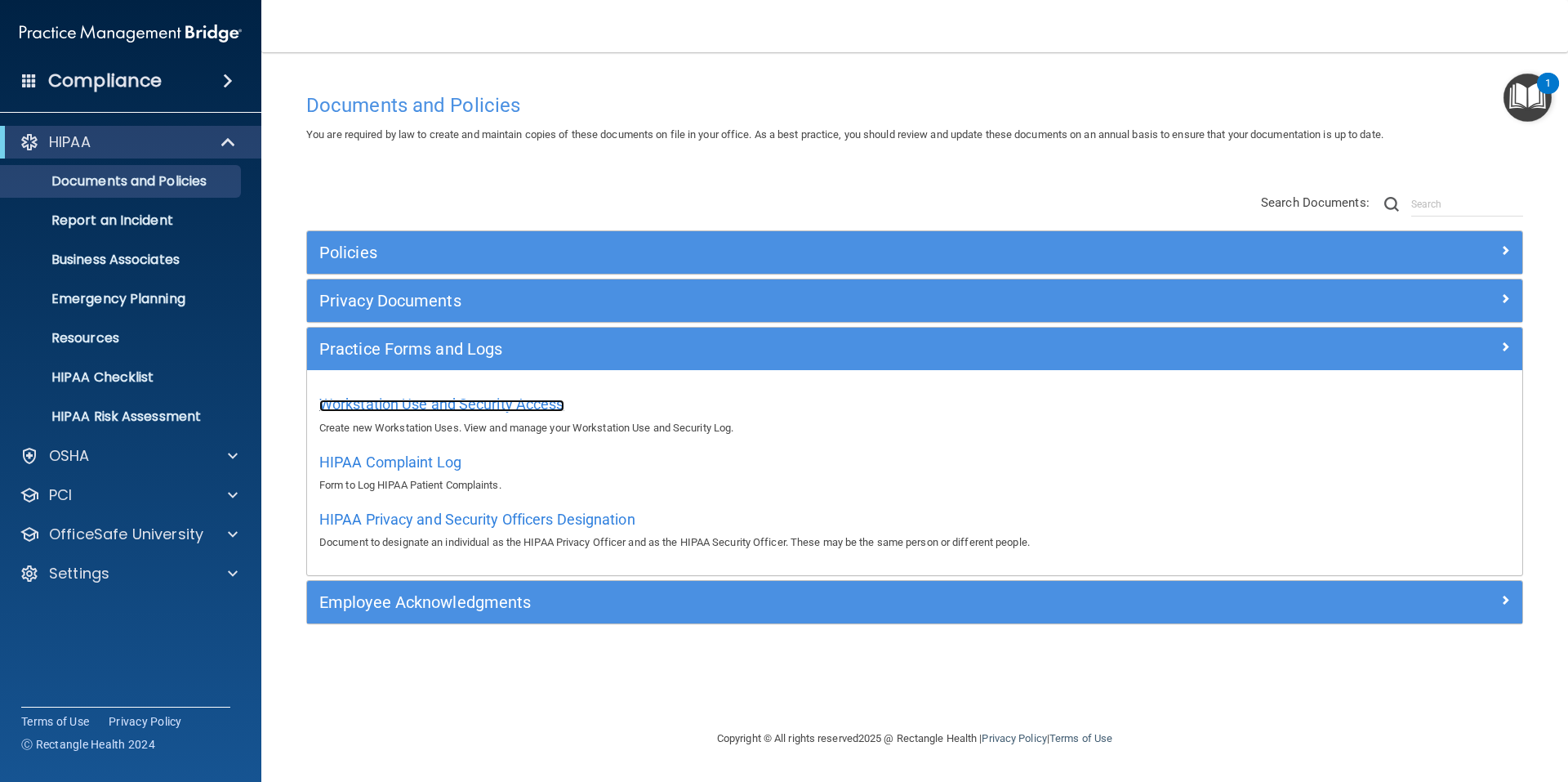
click at [479, 407] on span "Workstation Use and Security Access" at bounding box center [442, 403] width 245 height 17
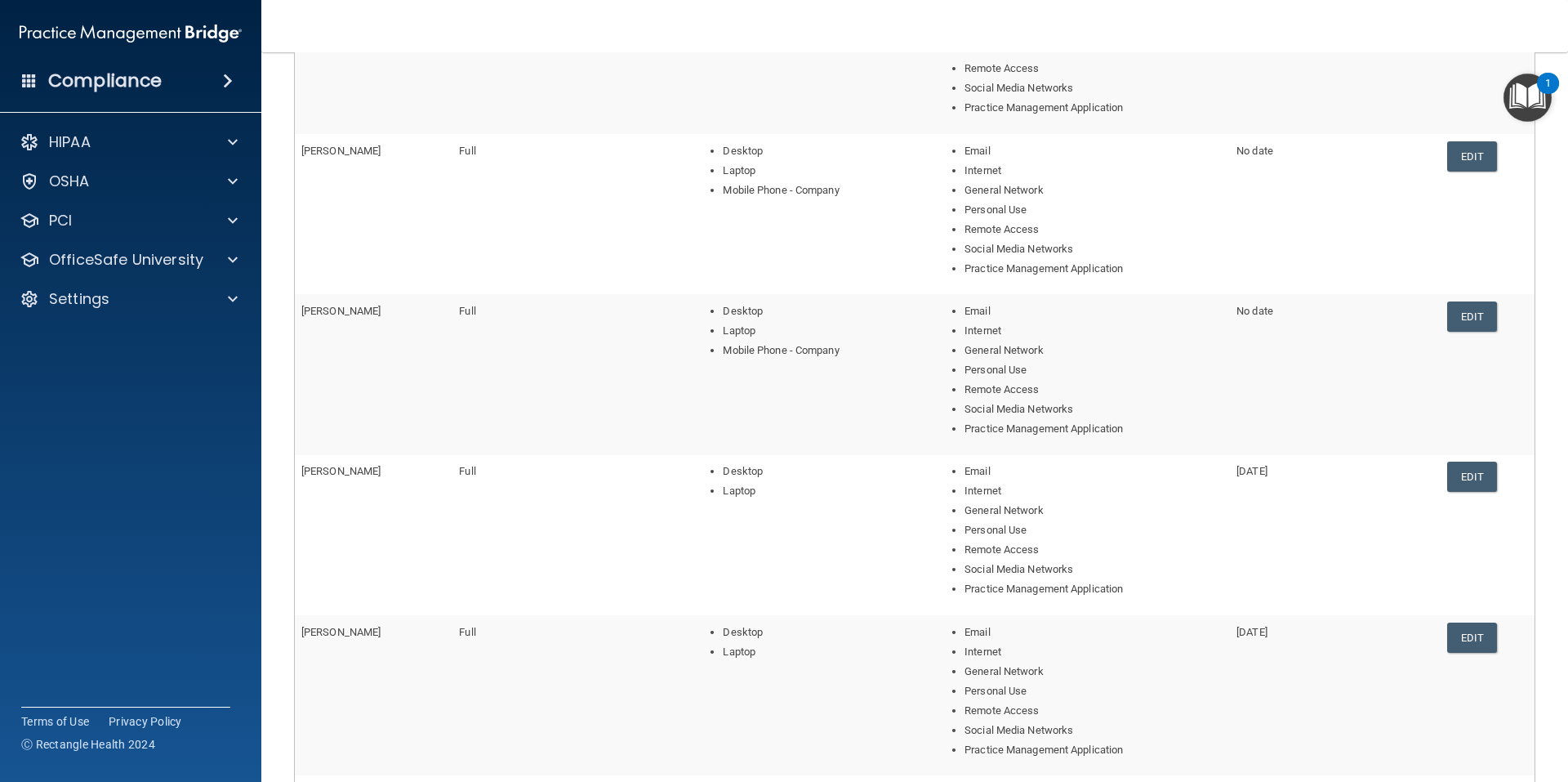
scroll to position [490, 0]
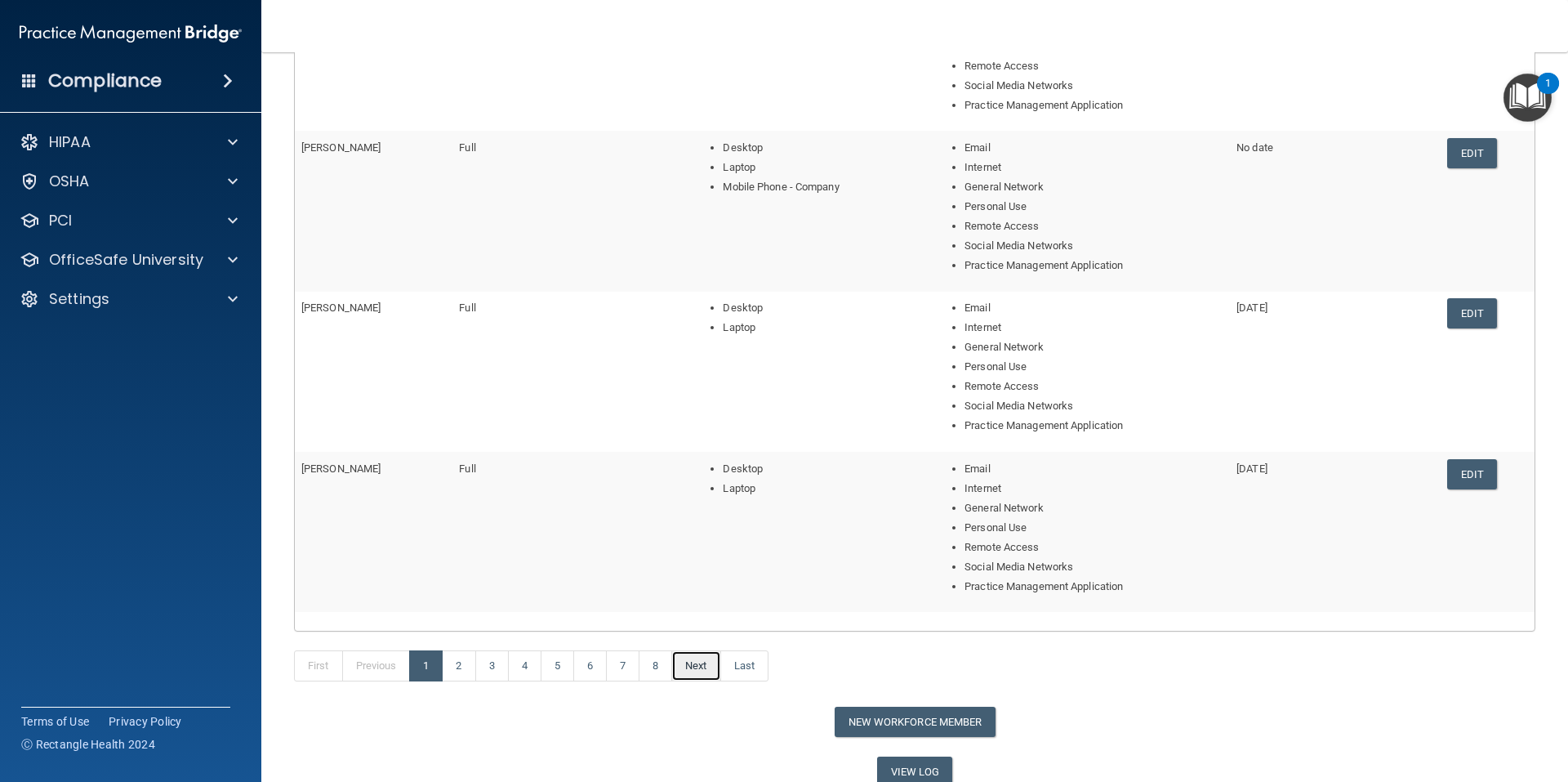
click at [695, 667] on link "Next" at bounding box center [695, 665] width 49 height 31
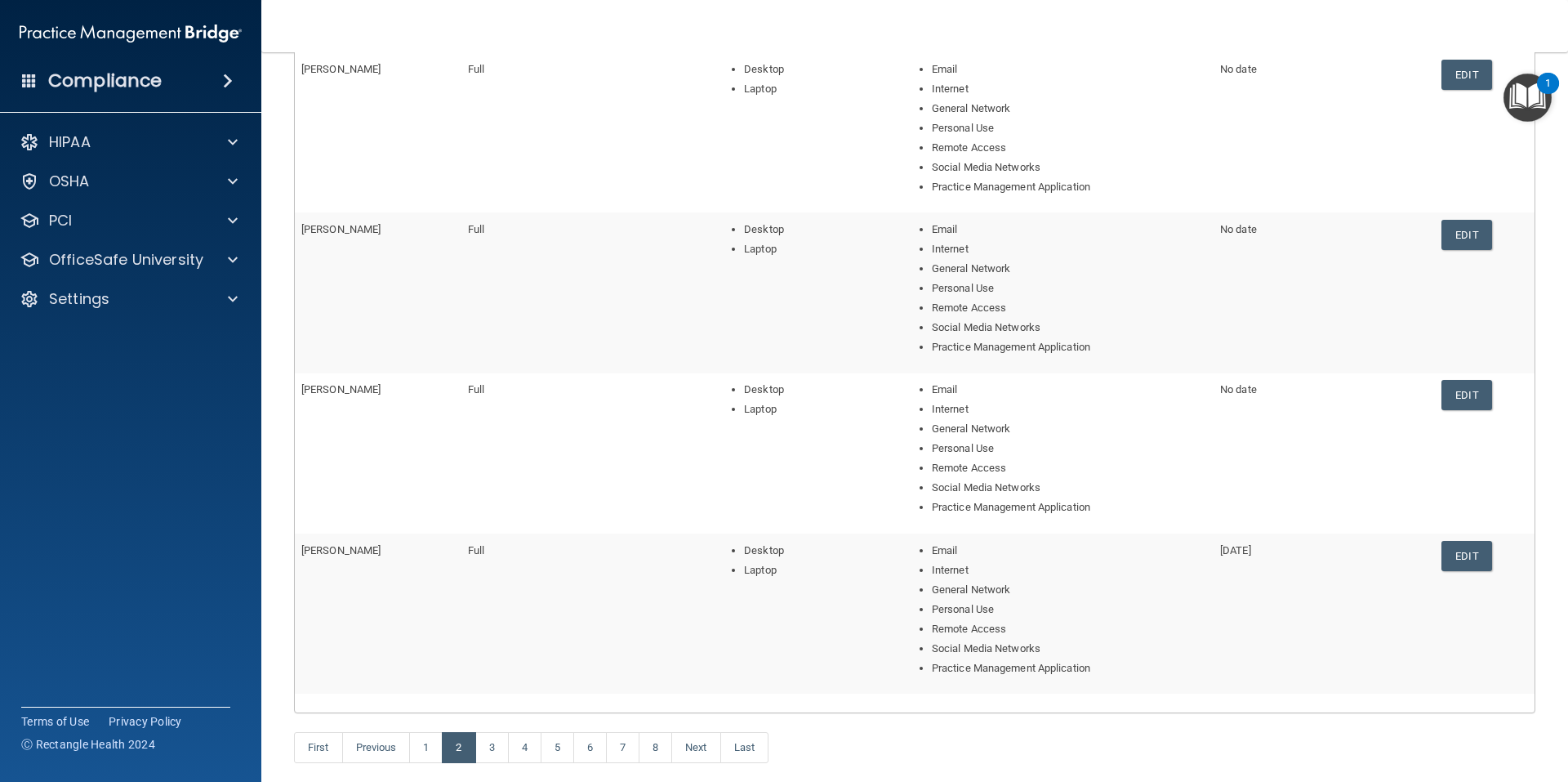
scroll to position [490, 0]
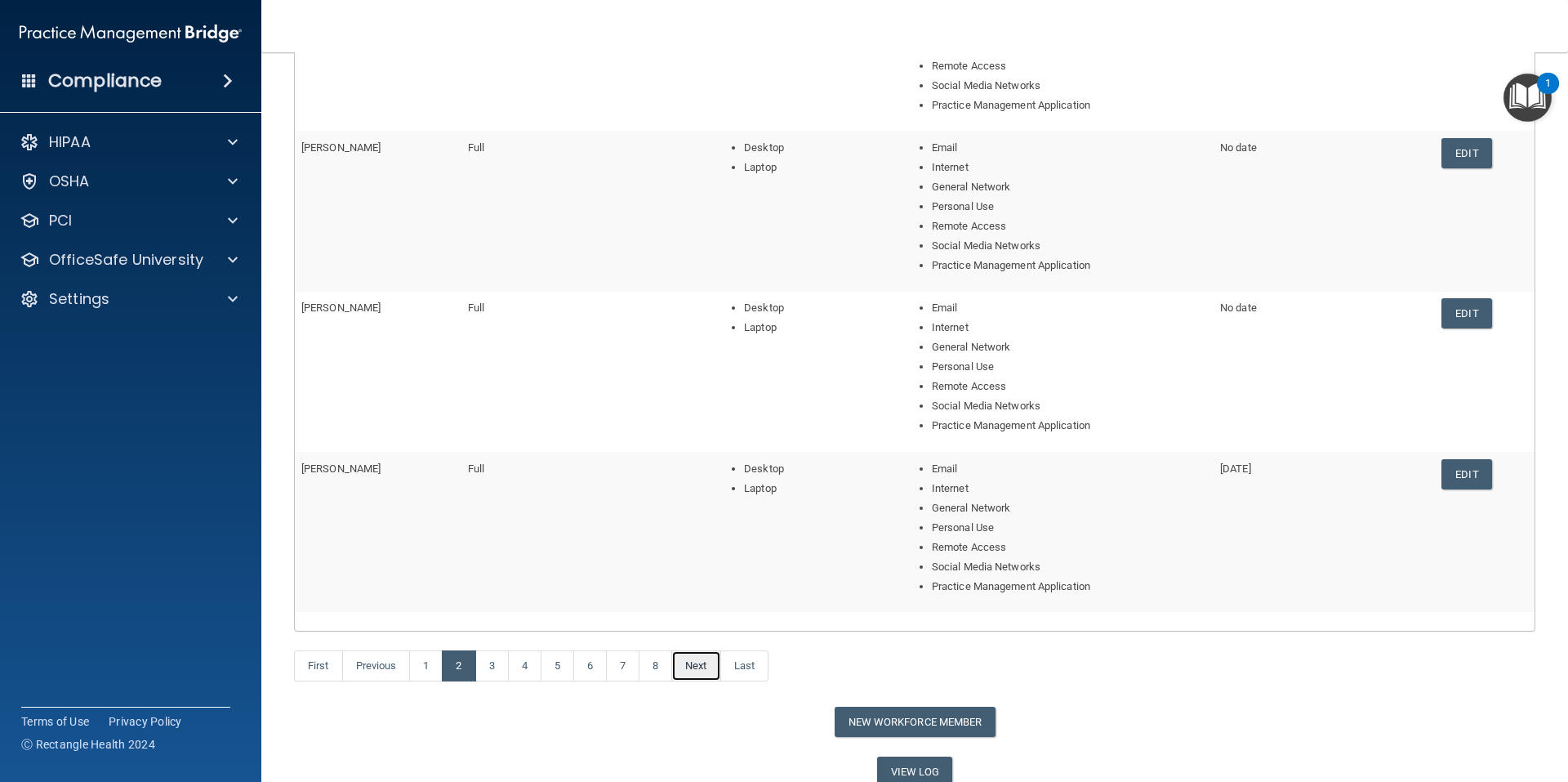
click at [695, 665] on link "Next" at bounding box center [695, 665] width 49 height 31
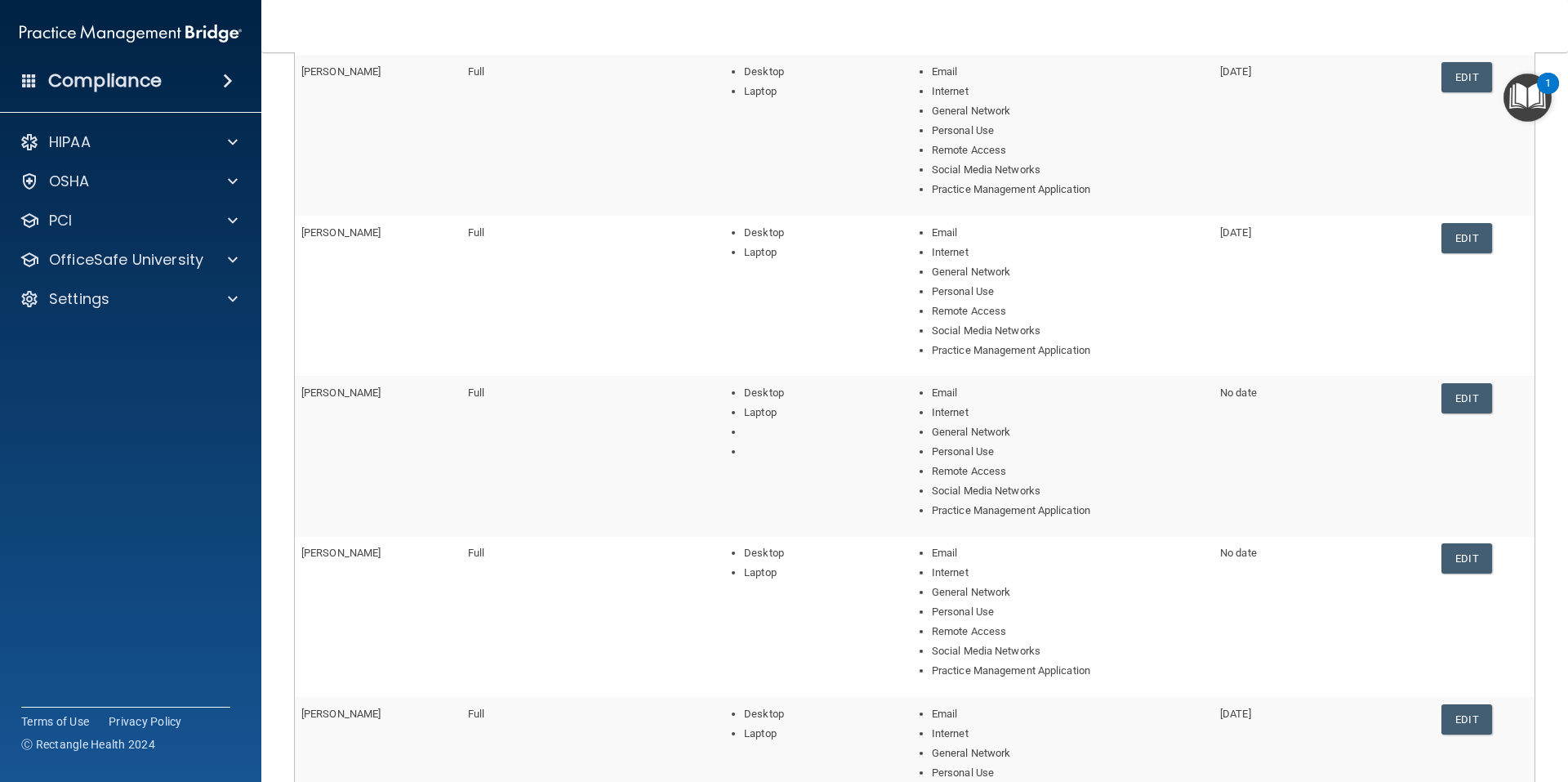
scroll to position [327, 0]
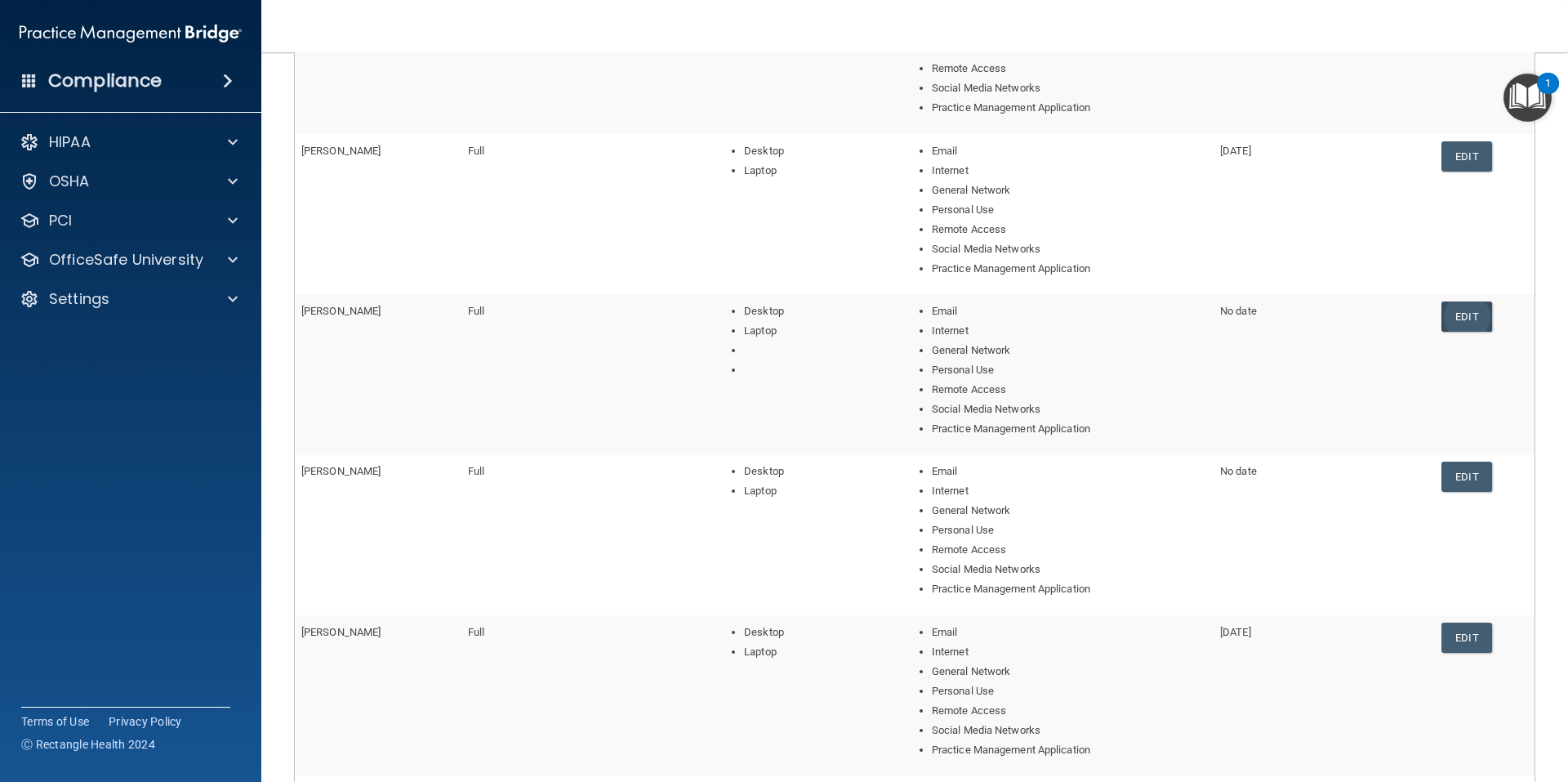
drag, startPoint x: 1462, startPoint y: 319, endPoint x: 1434, endPoint y: 322, distance: 28.2
click at [1461, 319] on link "Edit" at bounding box center [1465, 317] width 49 height 31
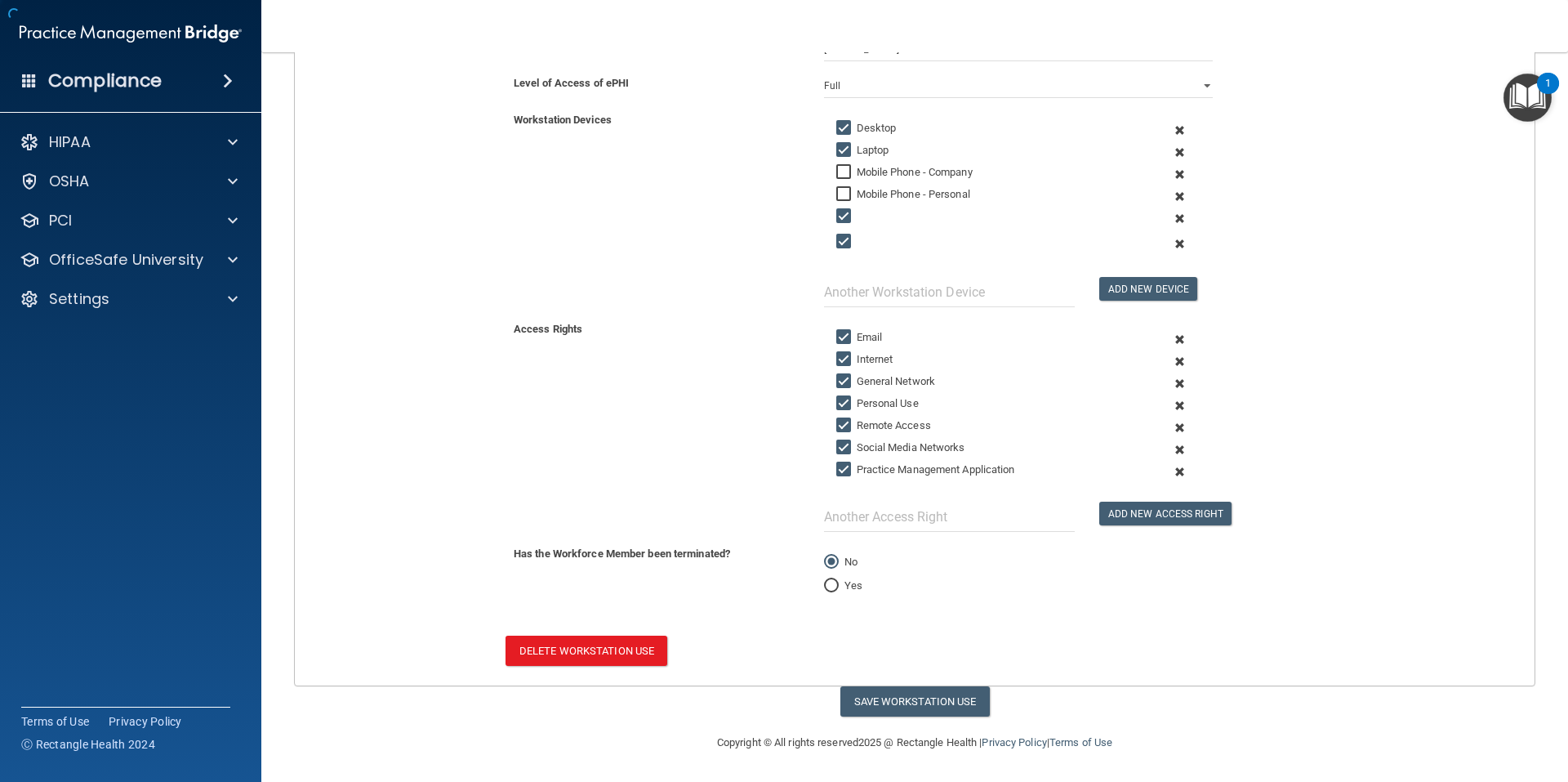
scroll to position [305, 0]
click at [829, 589] on input "Yes" at bounding box center [831, 586] width 14 height 13
radio input "true"
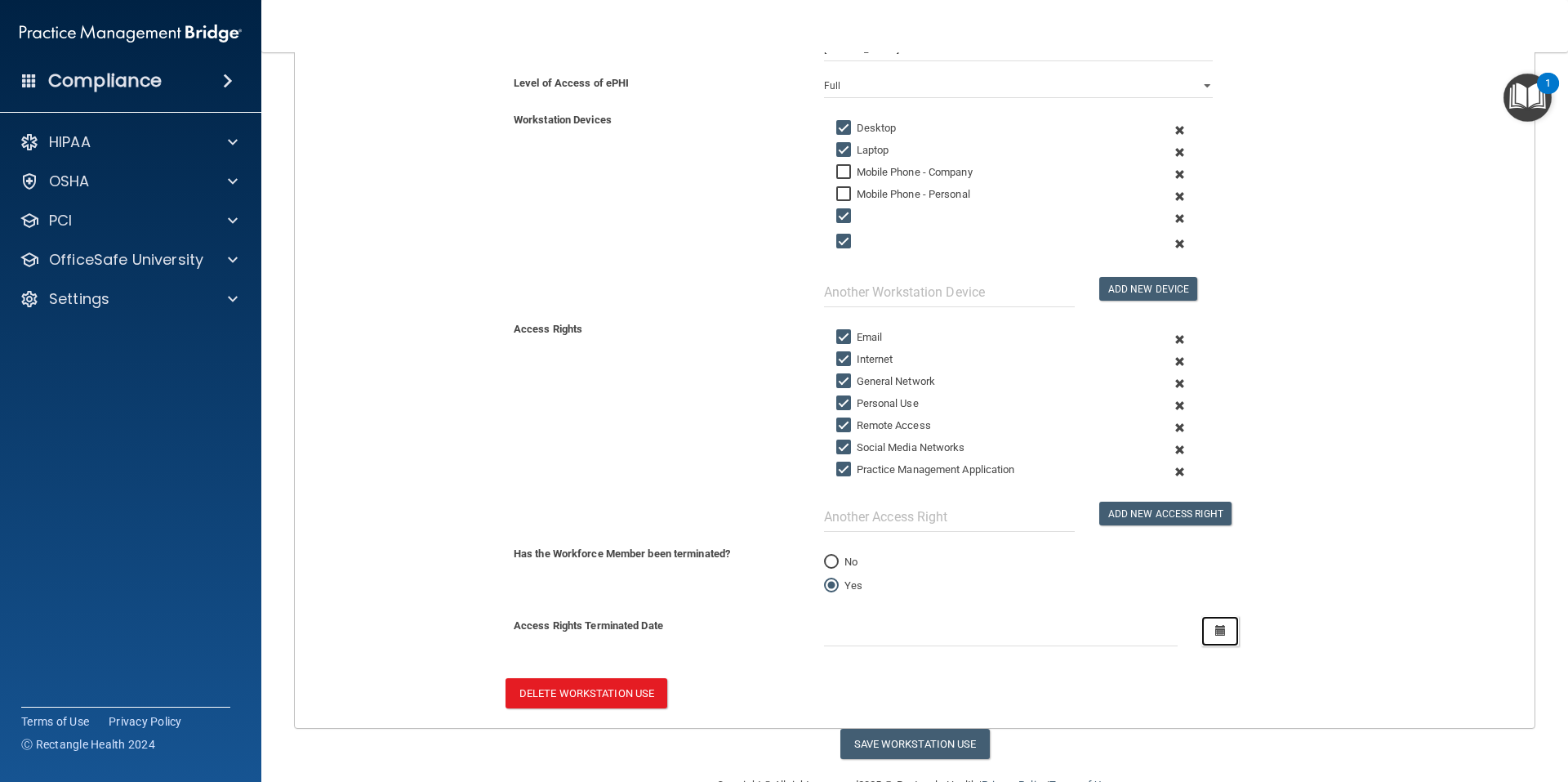
click at [1218, 639] on button "button" at bounding box center [1220, 631] width 38 height 31
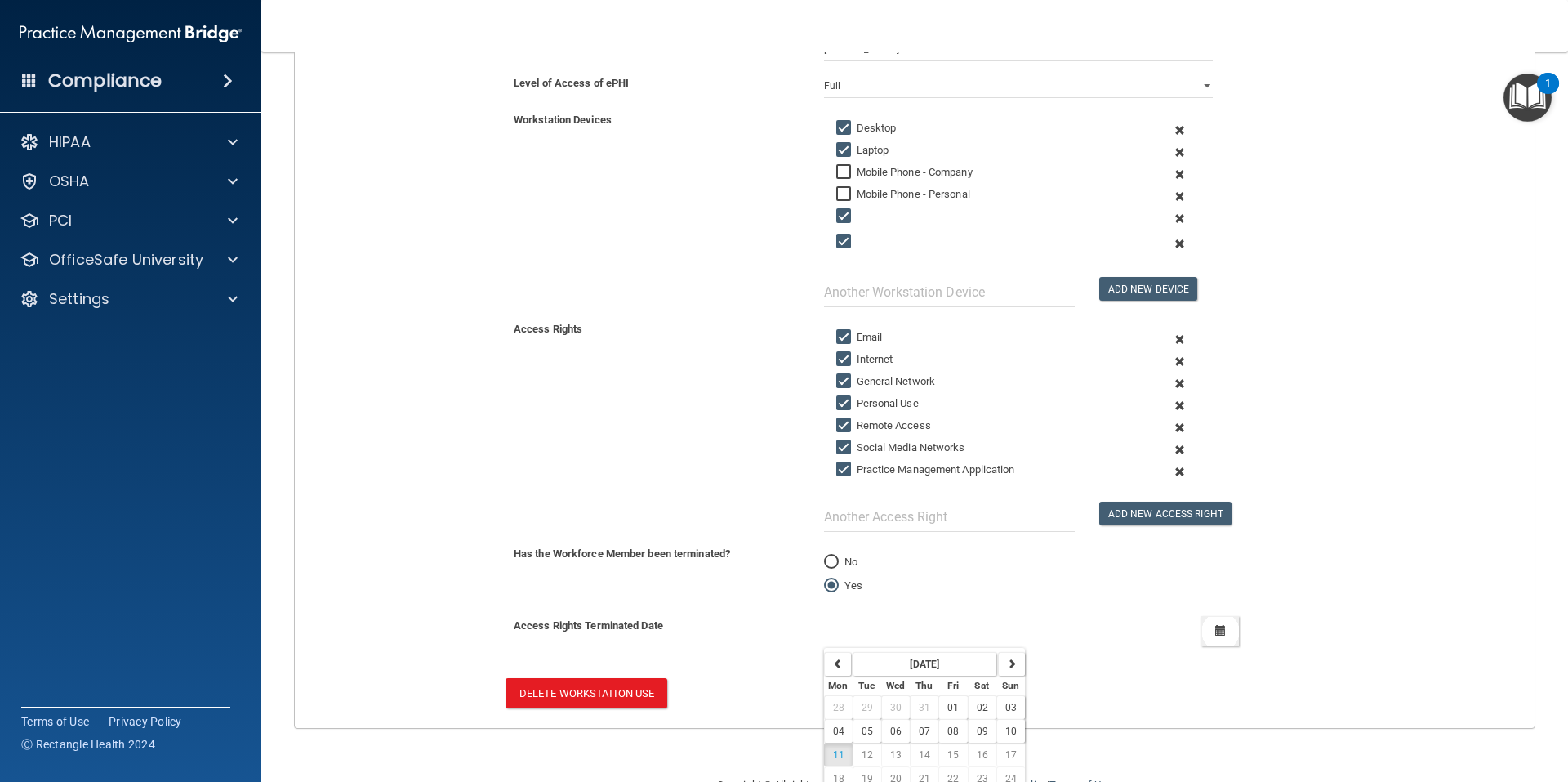
scroll to position [360, 0]
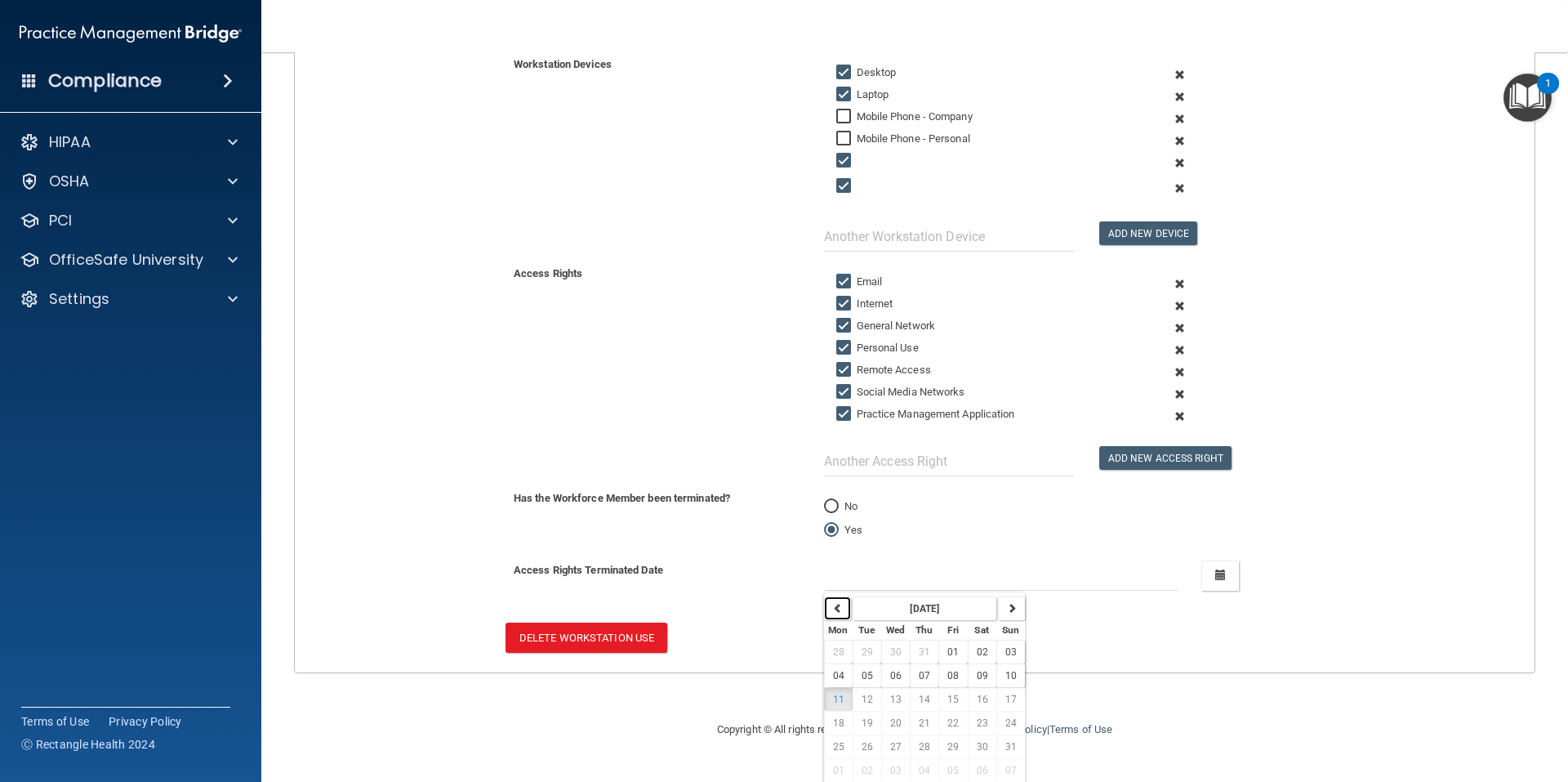
click at [833, 608] on icon "button" at bounding box center [838, 607] width 10 height 10
click at [951, 724] on span "25" at bounding box center [953, 723] width 12 height 12
type input "7/25/25"
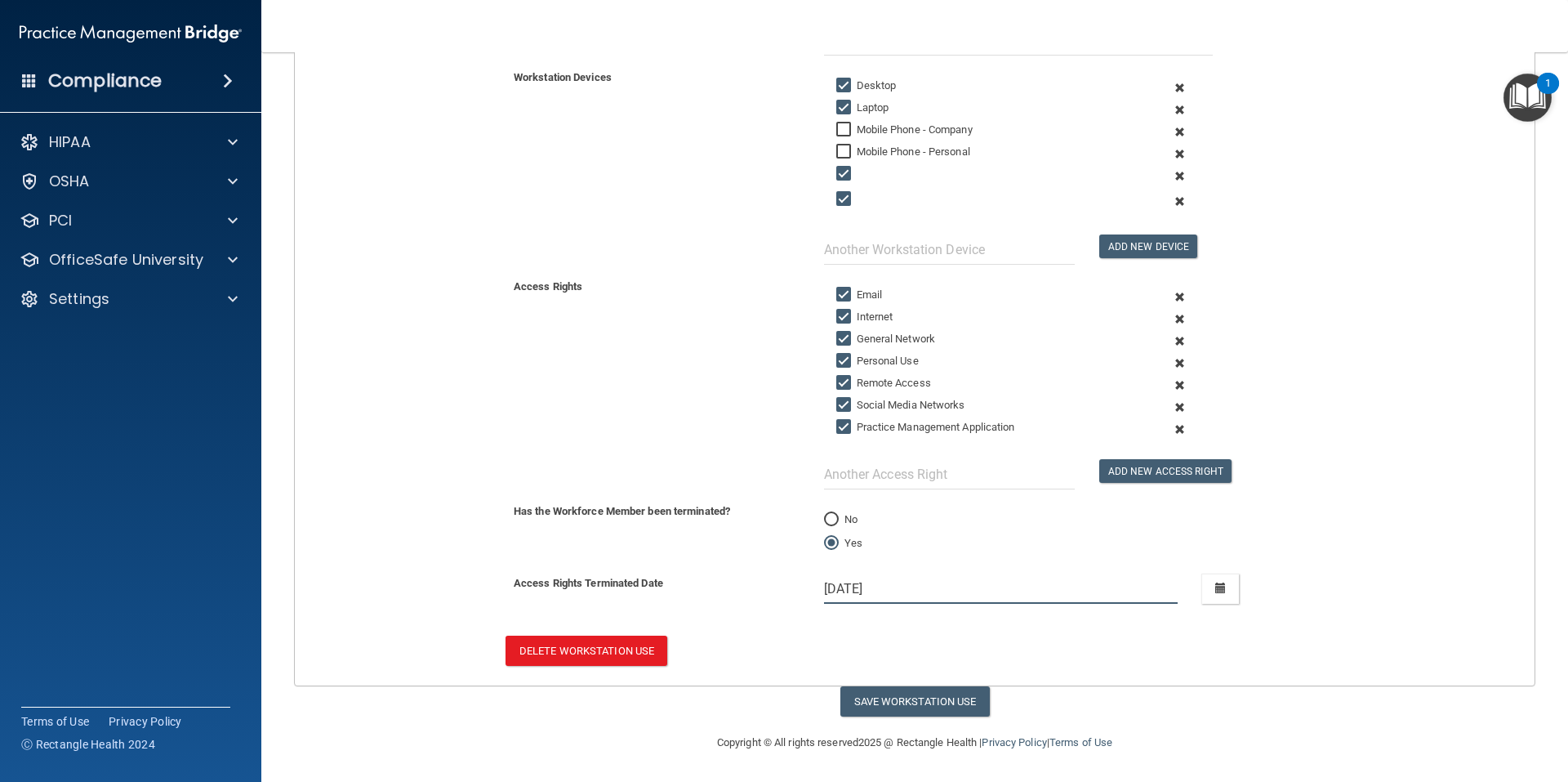
scroll to position [347, 0]
click at [866, 701] on button "Save Workstation Use" at bounding box center [915, 701] width 149 height 31
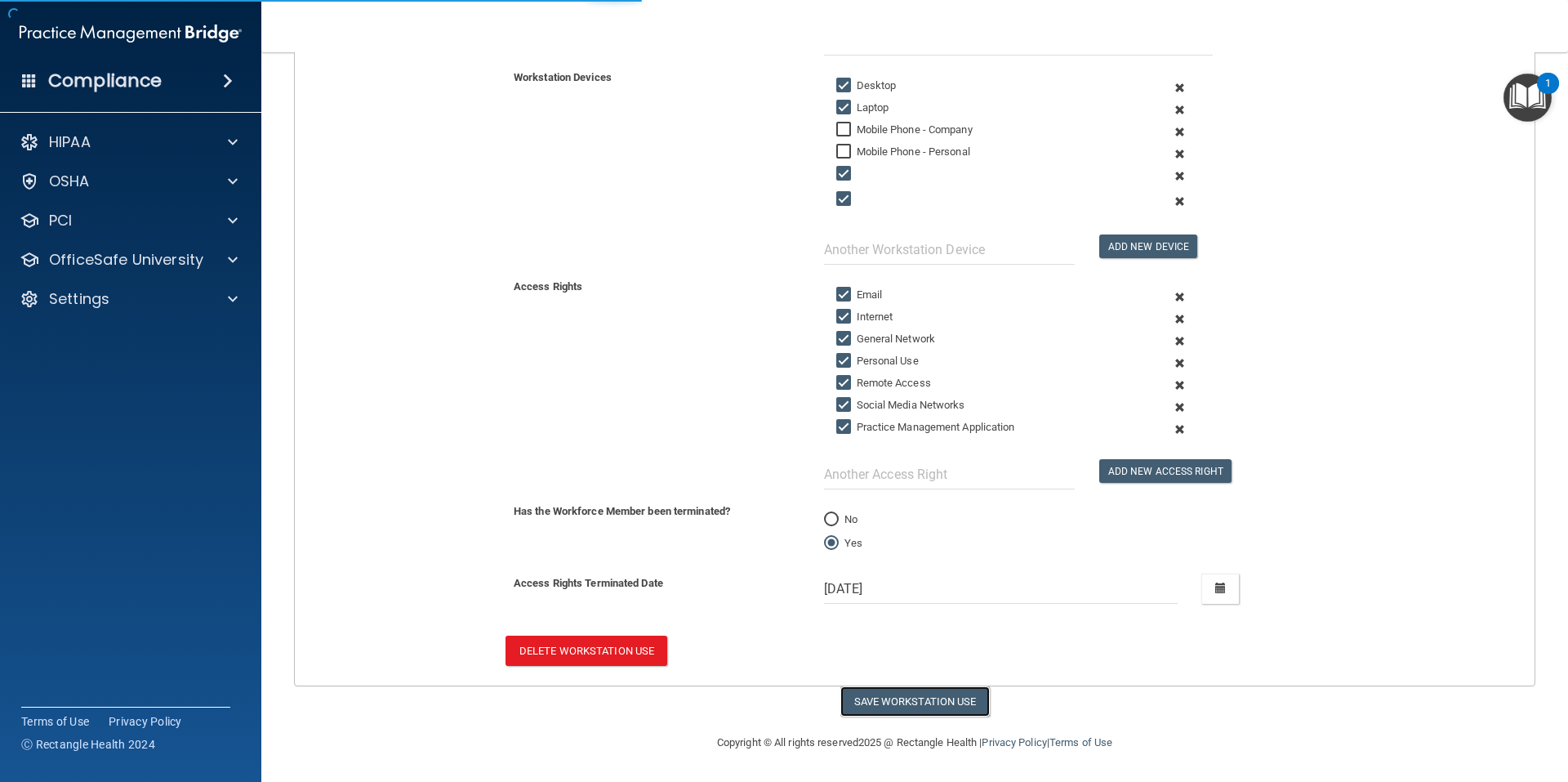
select select "? string:Full ?"
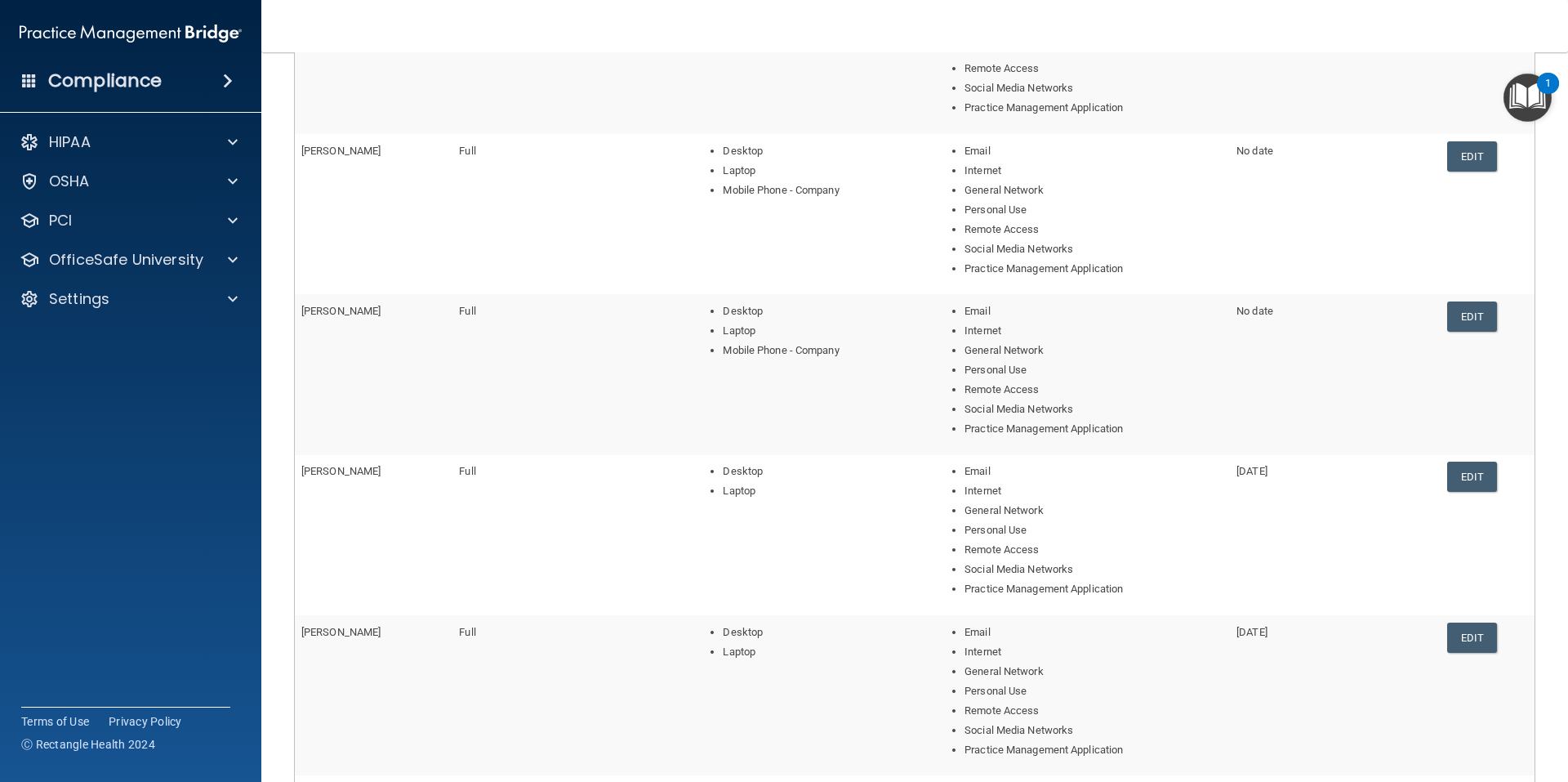
scroll to position [561, 0]
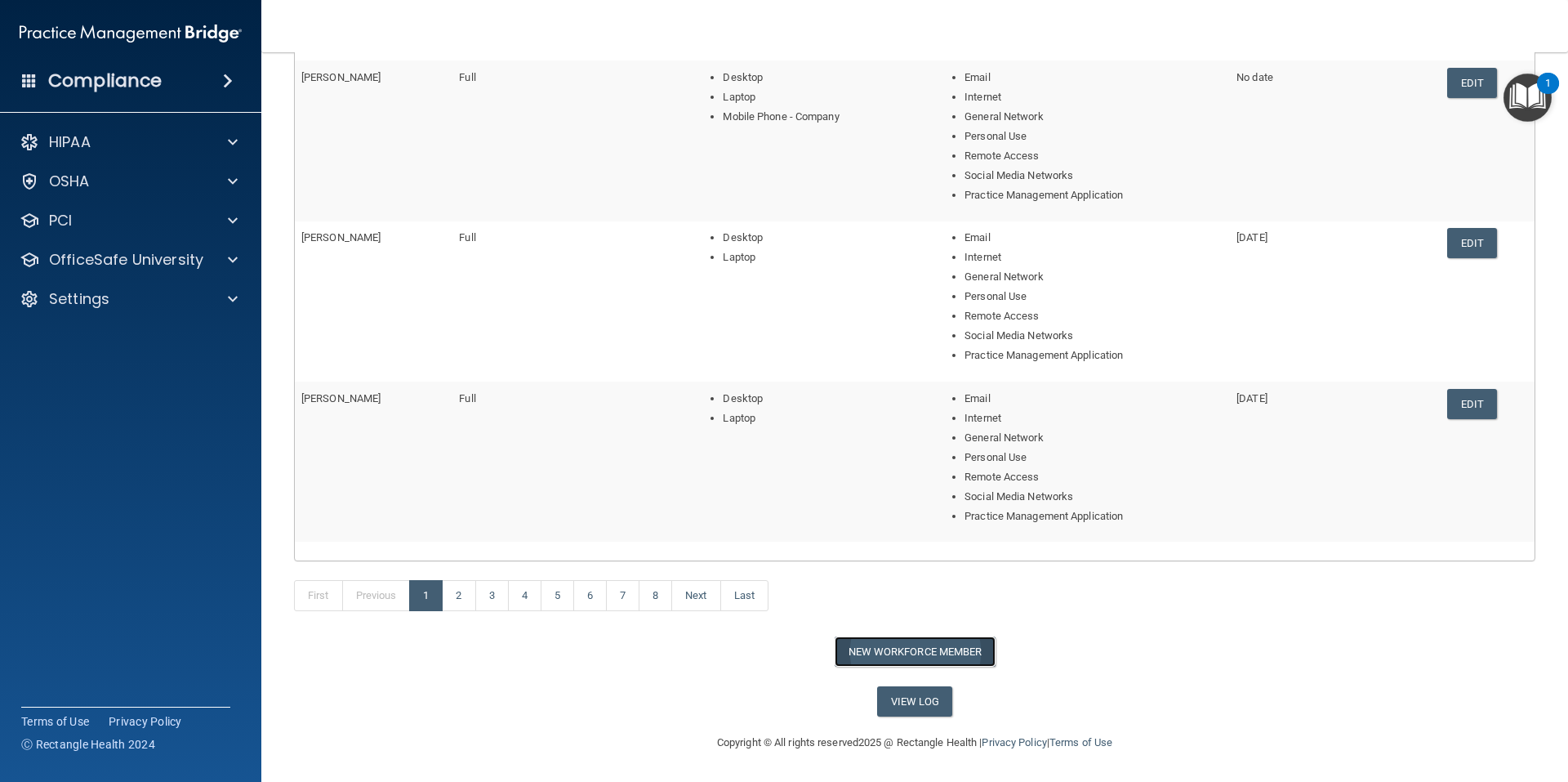
click at [904, 652] on button "New Workforce Member" at bounding box center [915, 652] width 161 height 31
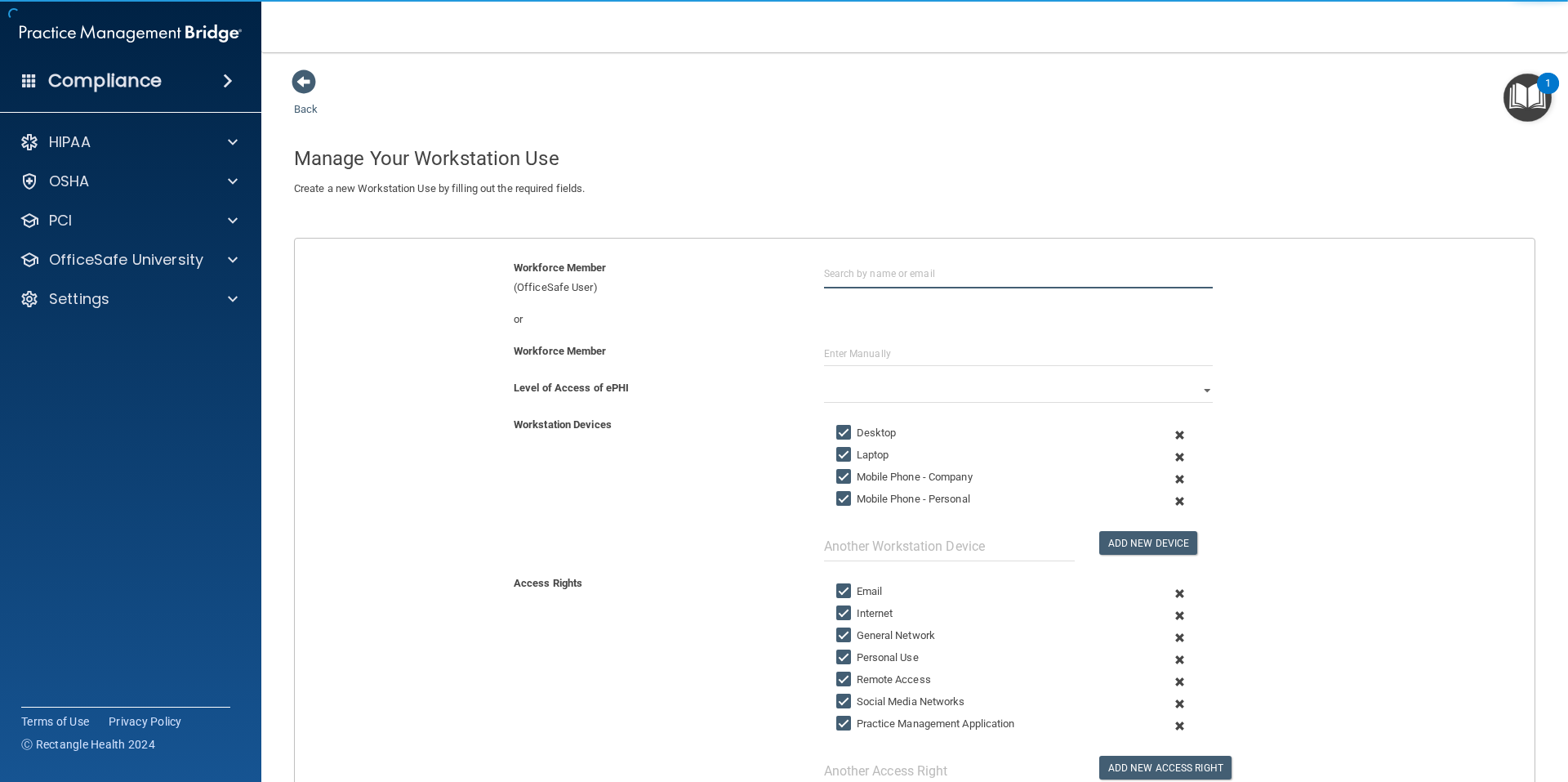
click at [907, 278] on input "text" at bounding box center [1018, 274] width 389 height 31
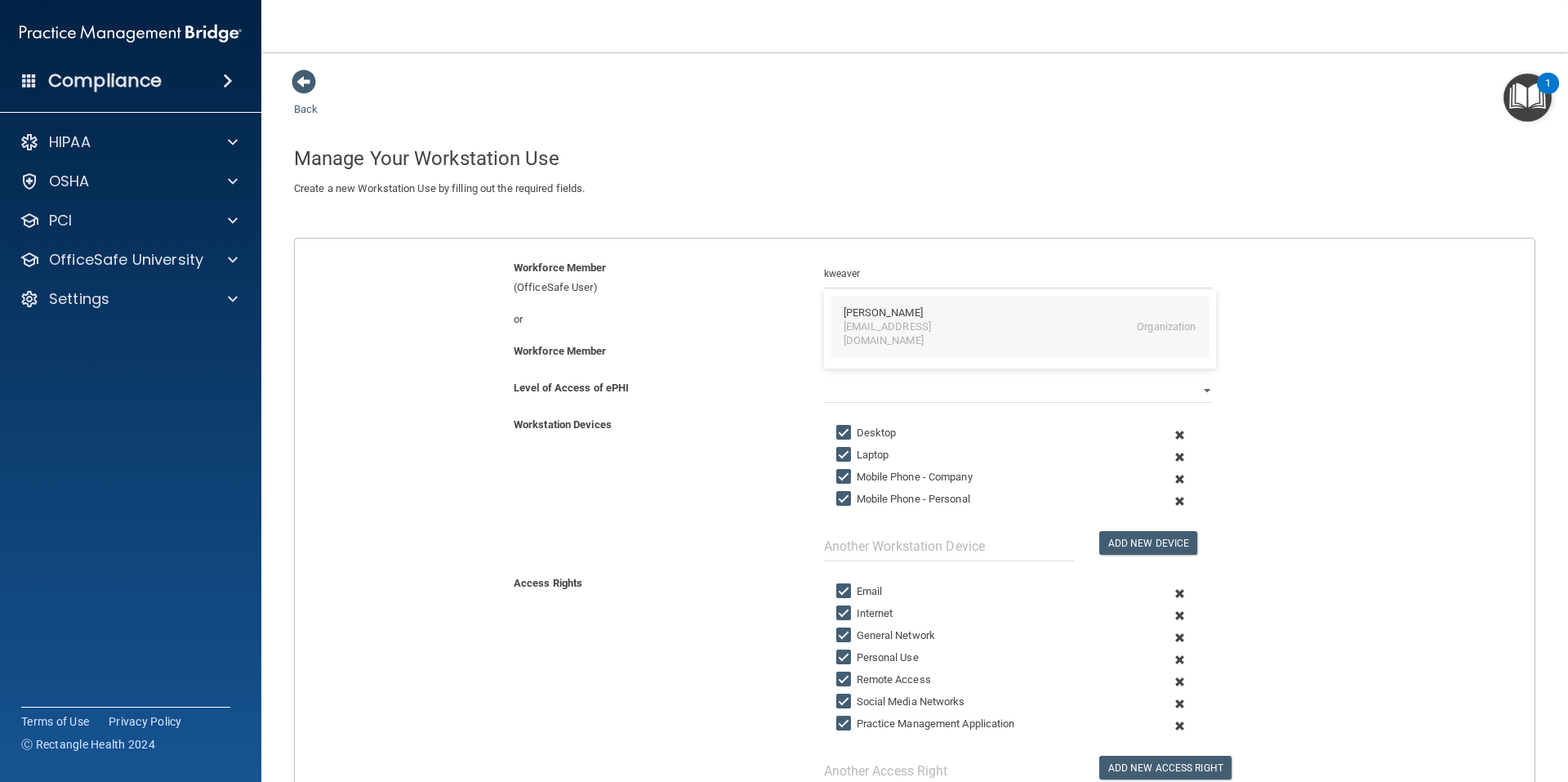
click at [902, 319] on div "Kristin Weaver" at bounding box center [883, 312] width 79 height 13
type input "Kristin Weaver"
click at [838, 497] on input "Mobile Phone - Personal" at bounding box center [845, 499] width 19 height 13
checkbox input "false"
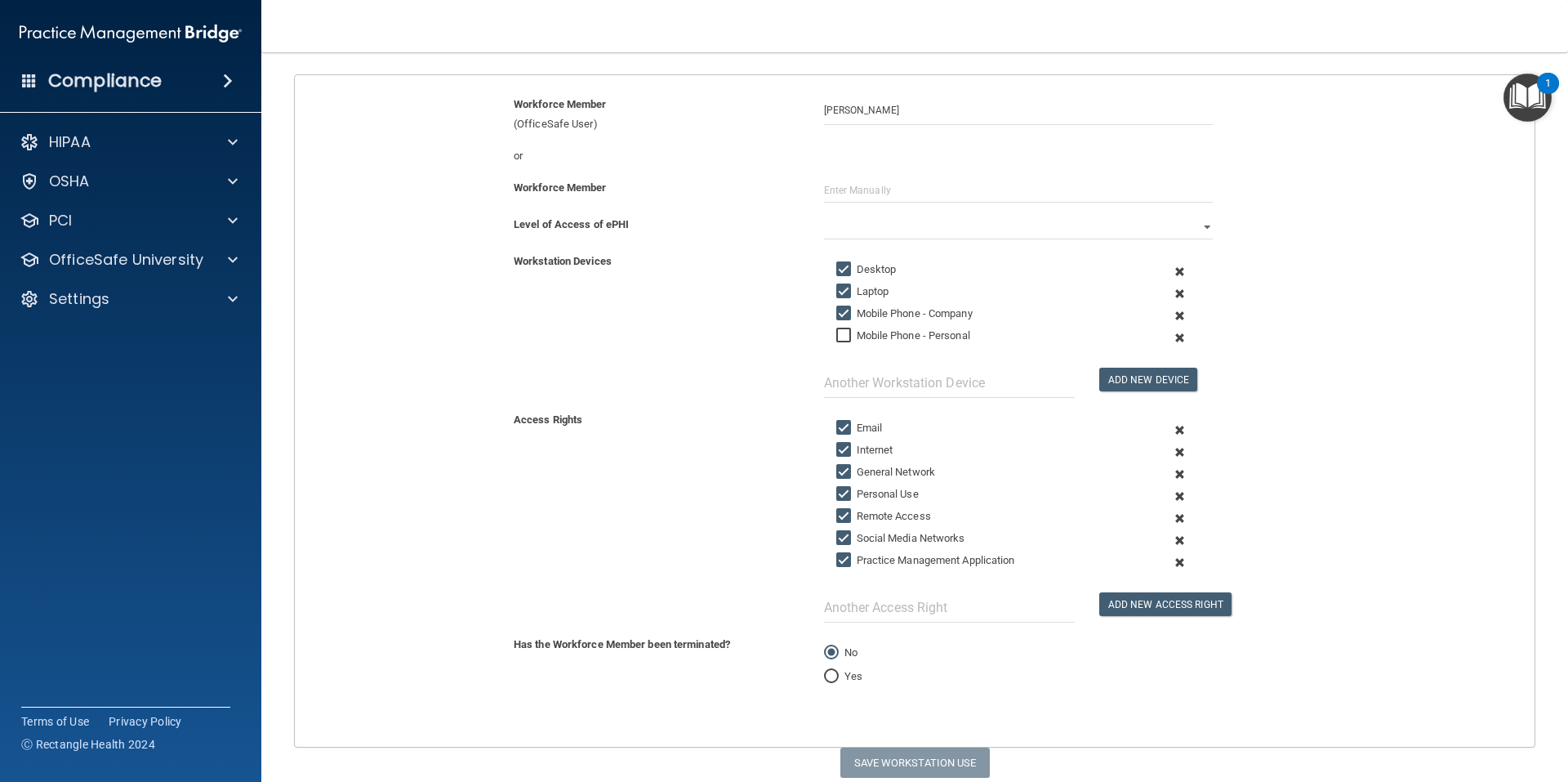
scroll to position [225, 0]
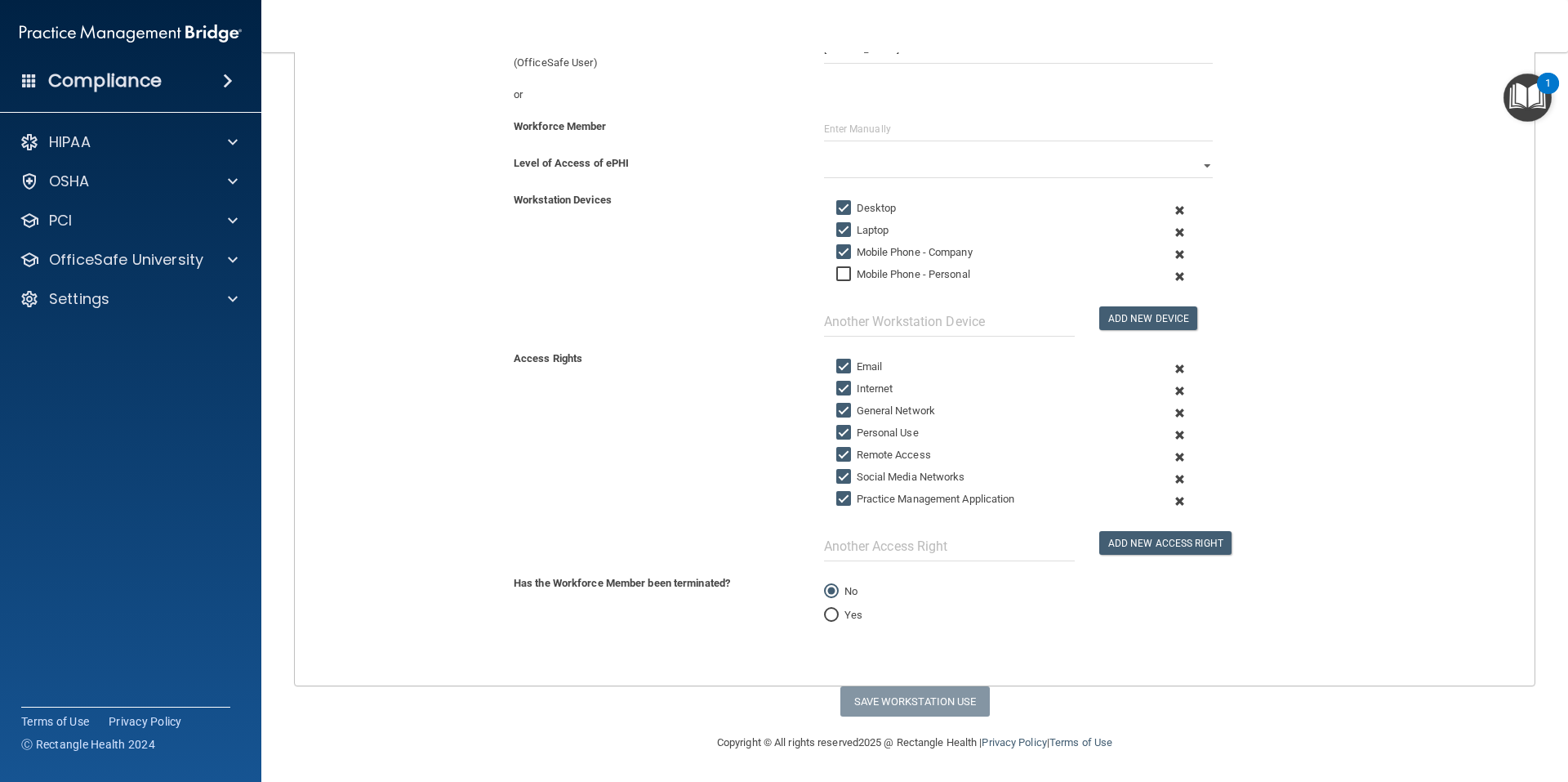
click at [533, 451] on div "Access Rights Email Internet General Network Personal Use Remote Access Social …" at bounding box center [914, 455] width 1264 height 212
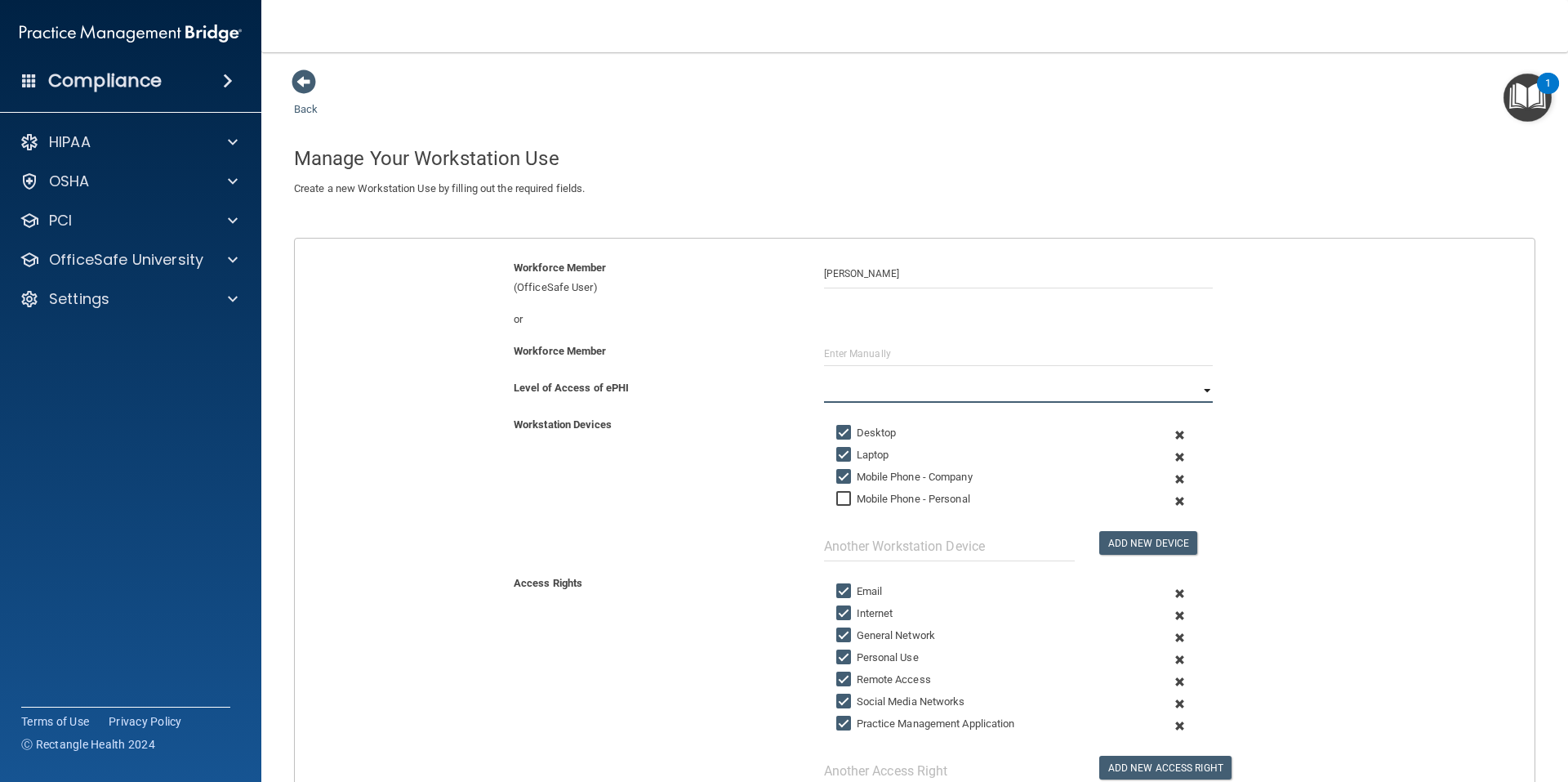
click at [1197, 391] on select "Full Limited None" at bounding box center [1018, 390] width 389 height 24
click at [824, 378] on select "Full Limited None" at bounding box center [1018, 390] width 389 height 24
click at [712, 433] on div "Workstation Devices" at bounding box center [656, 425] width 310 height 20
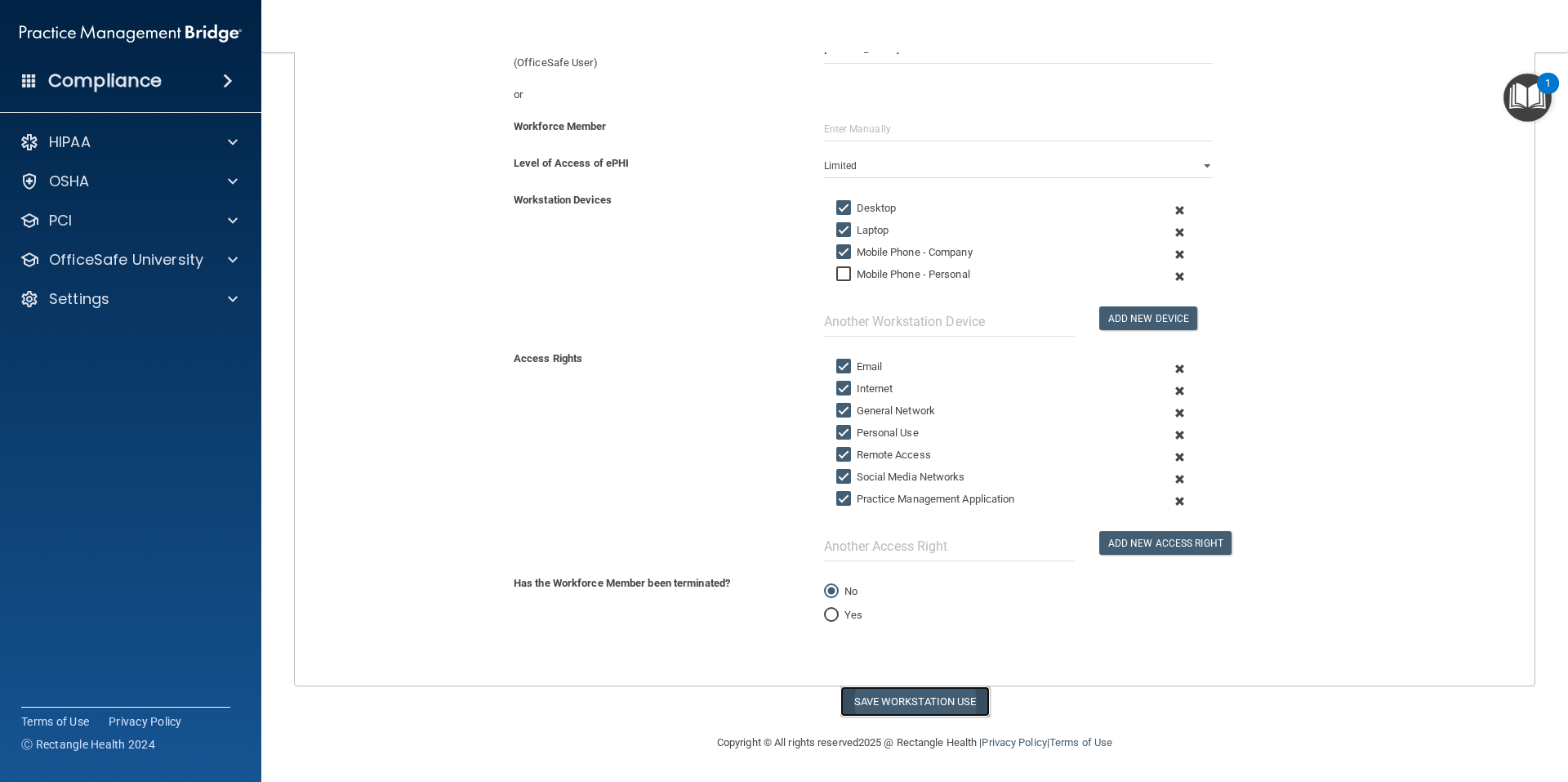
click at [916, 691] on button "Save Workstation Use" at bounding box center [915, 701] width 149 height 31
select select "? string:Full ?"
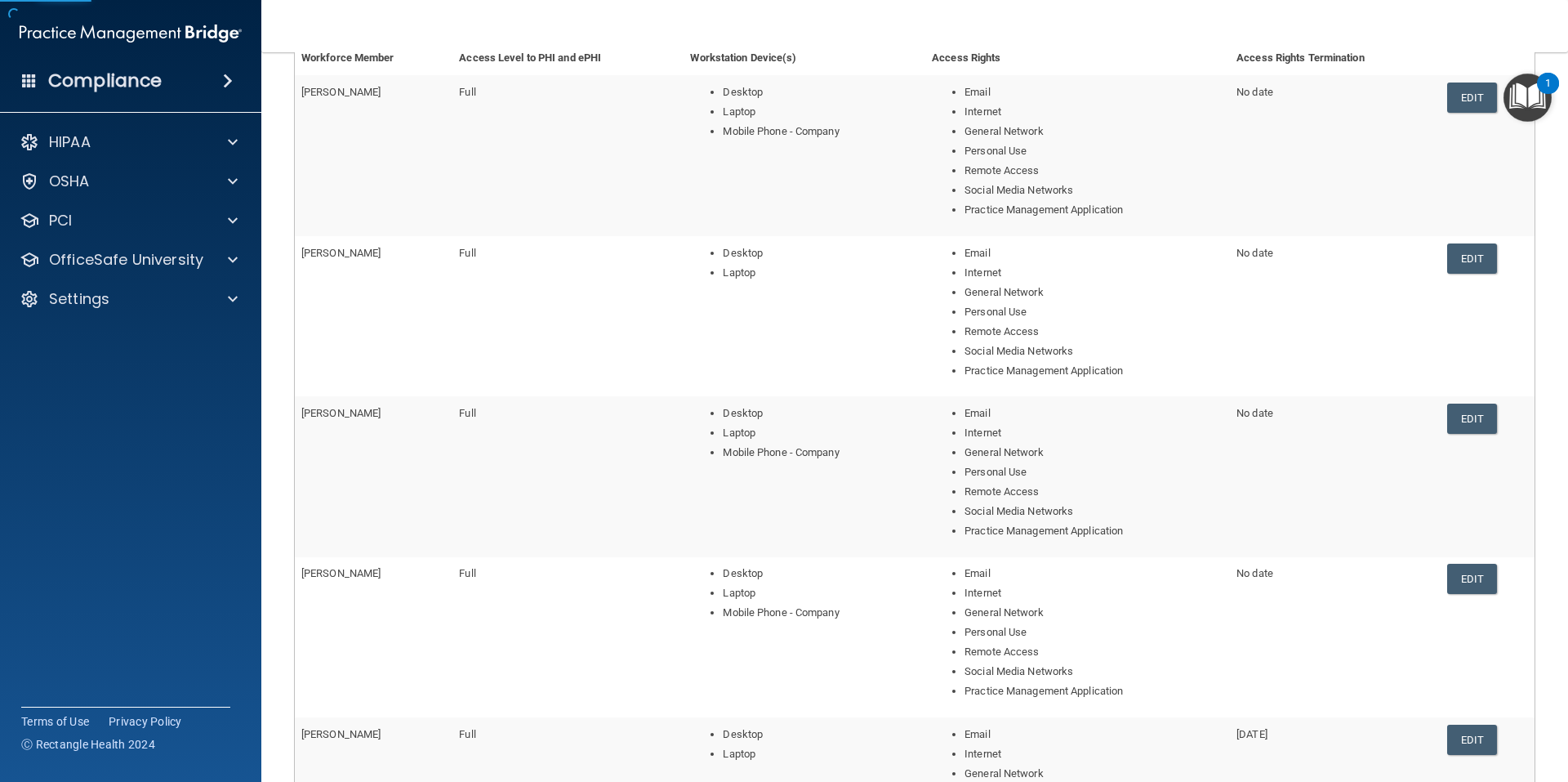
scroll to position [527, 0]
